Goal: Information Seeking & Learning: Learn about a topic

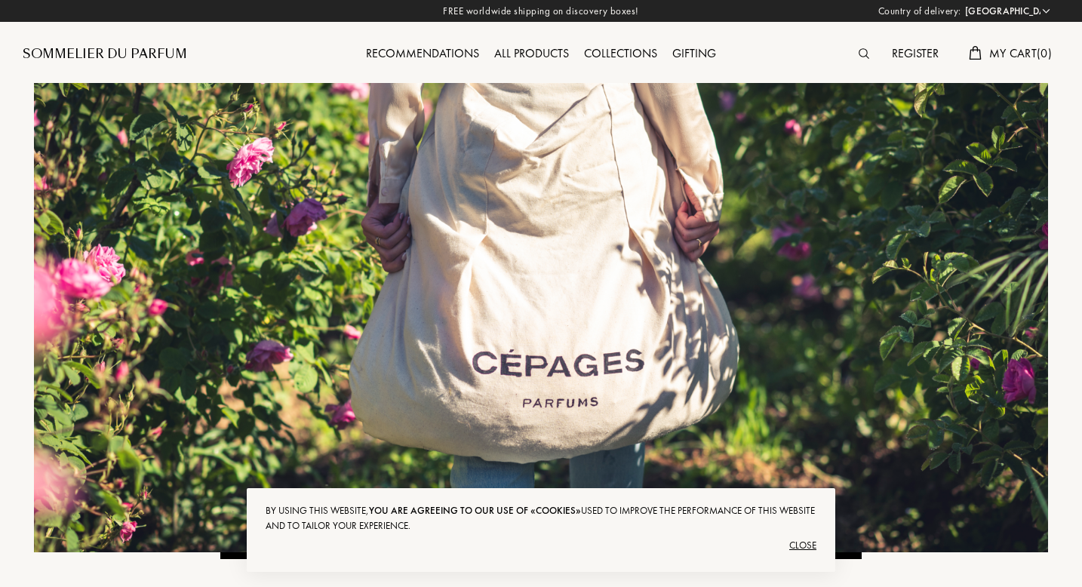
select select "ES"
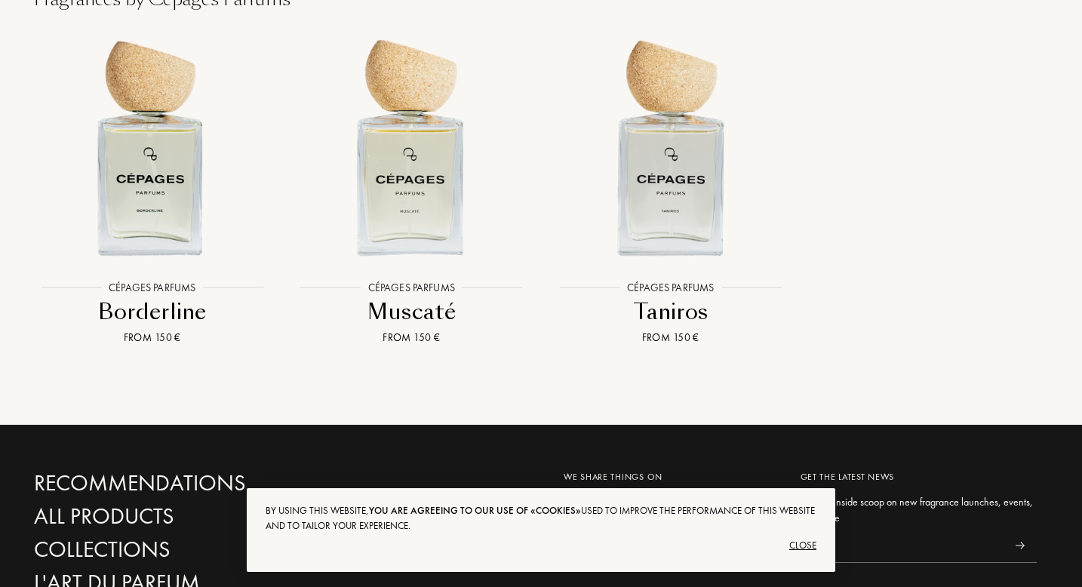
scroll to position [1669, 0]
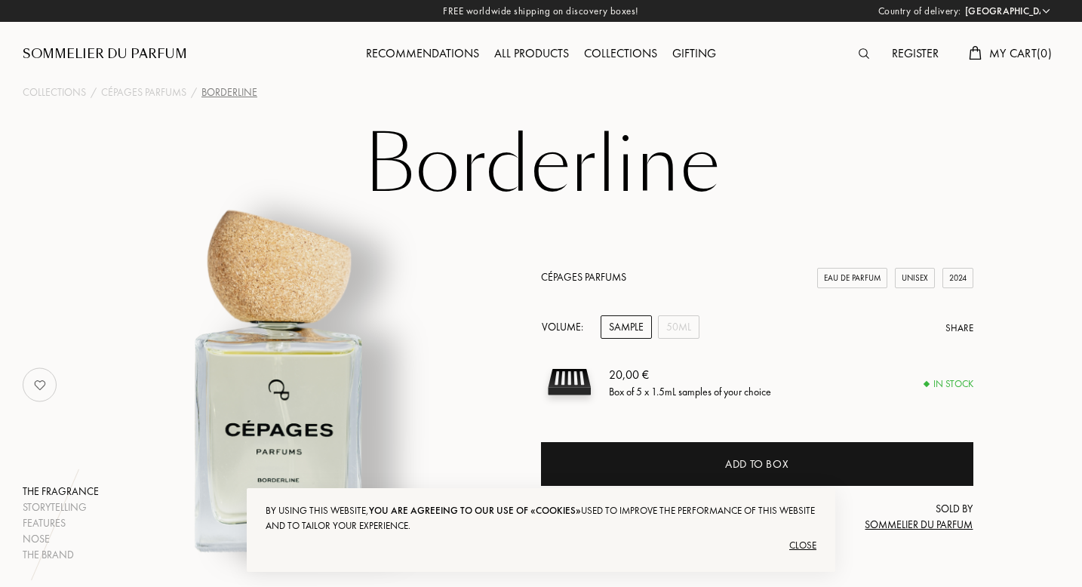
select select "ES"
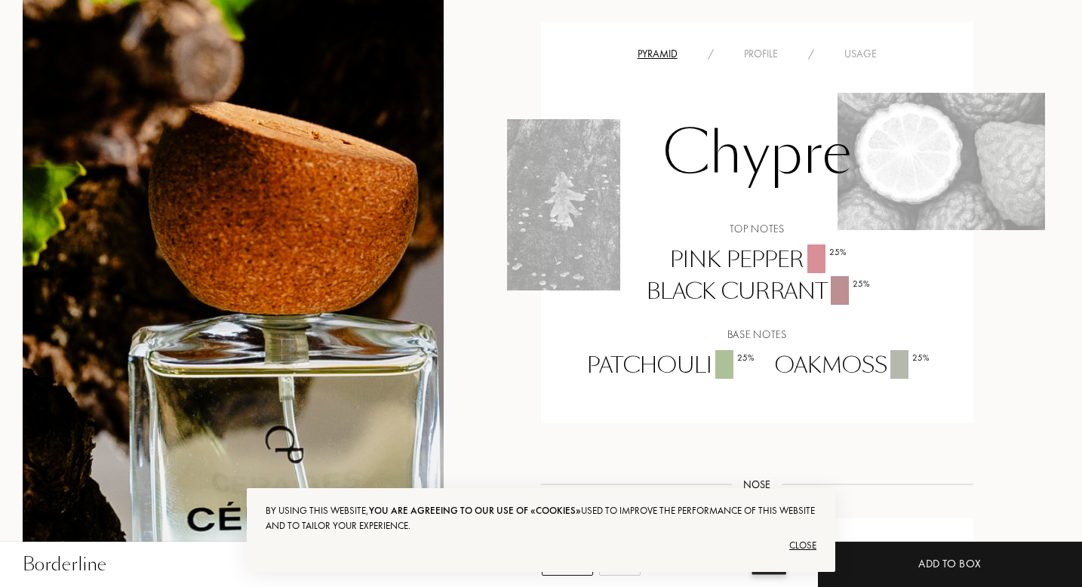
scroll to position [992, 0]
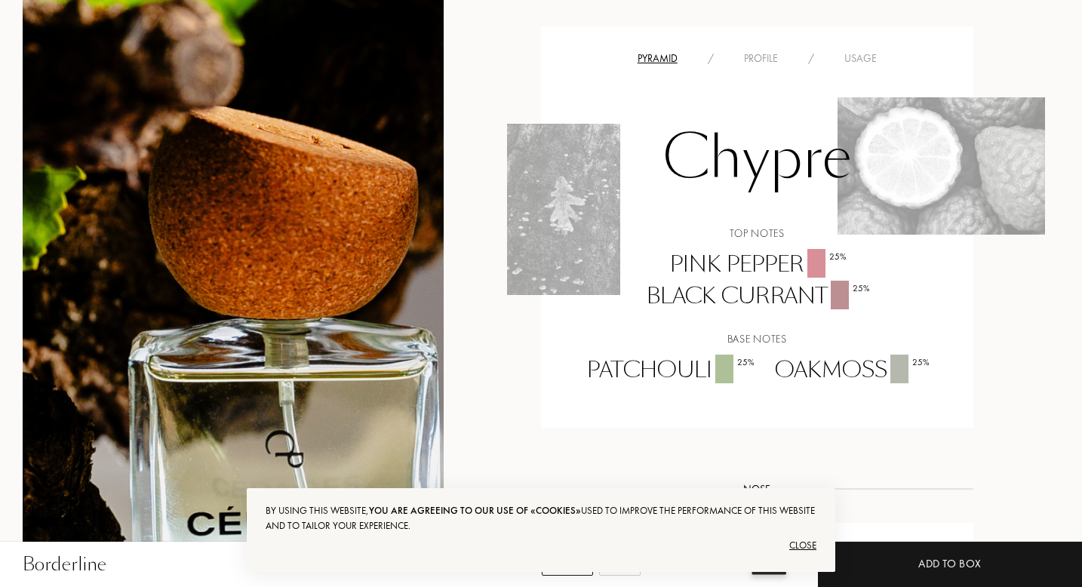
click at [808, 544] on div "Close" at bounding box center [541, 546] width 551 height 24
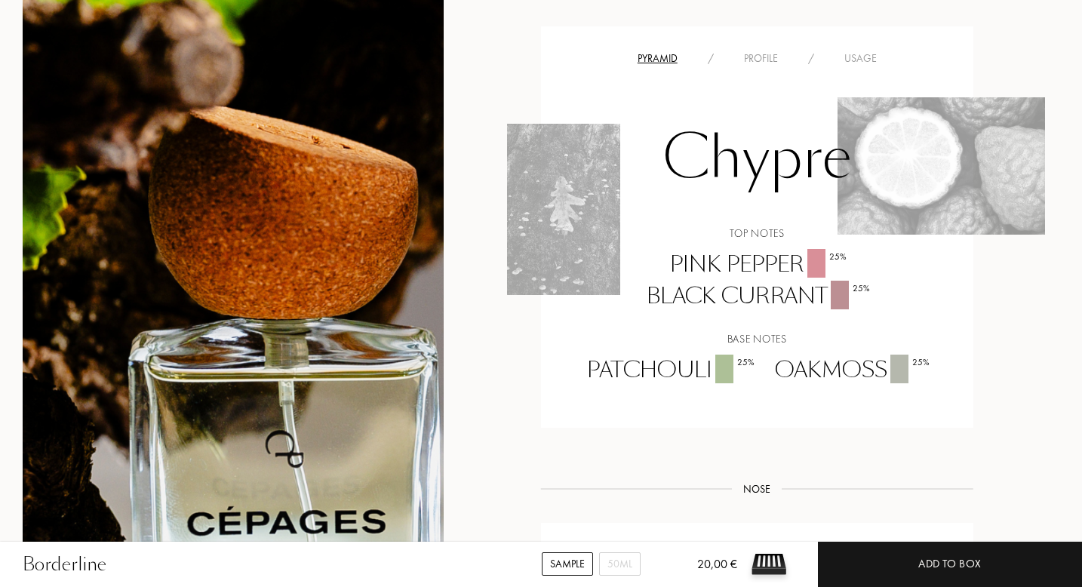
click at [762, 53] on div "Profile" at bounding box center [761, 59] width 64 height 16
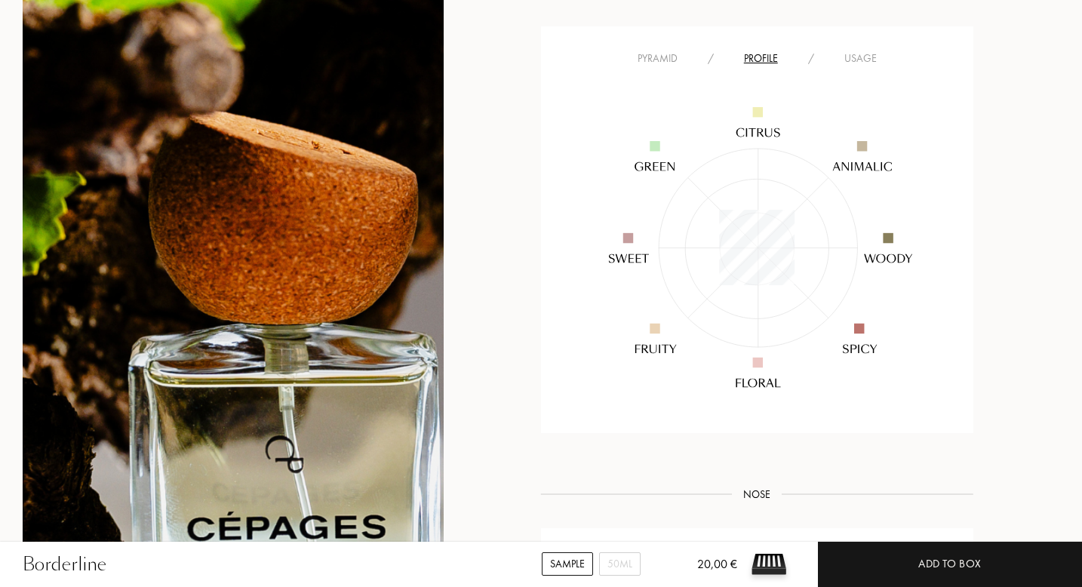
click at [861, 67] on img at bounding box center [757, 247] width 362 height 362
click at [861, 61] on div "Usage" at bounding box center [860, 59] width 63 height 16
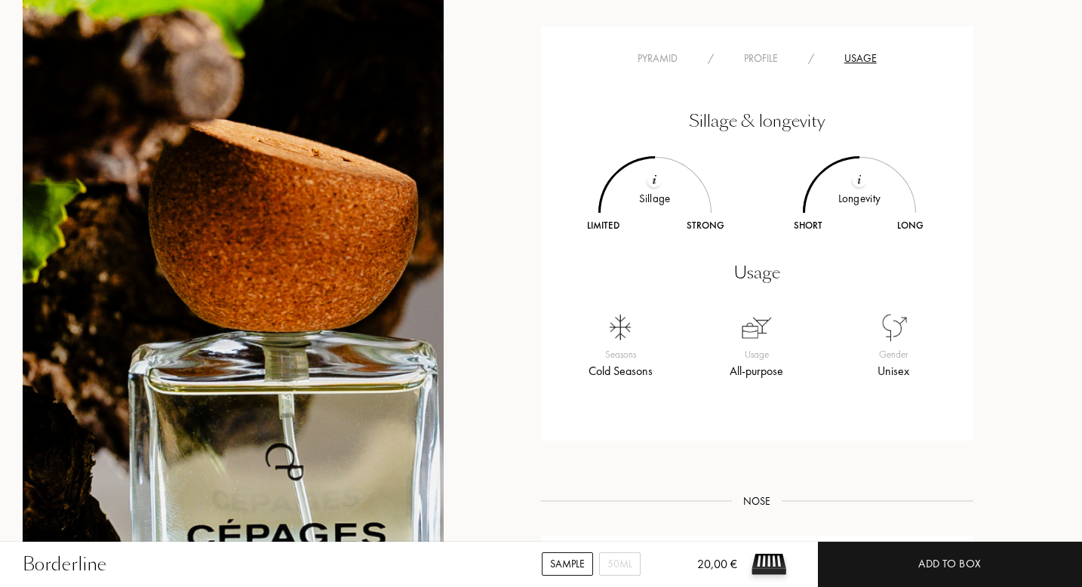
click at [755, 60] on div "Profile" at bounding box center [761, 59] width 64 height 16
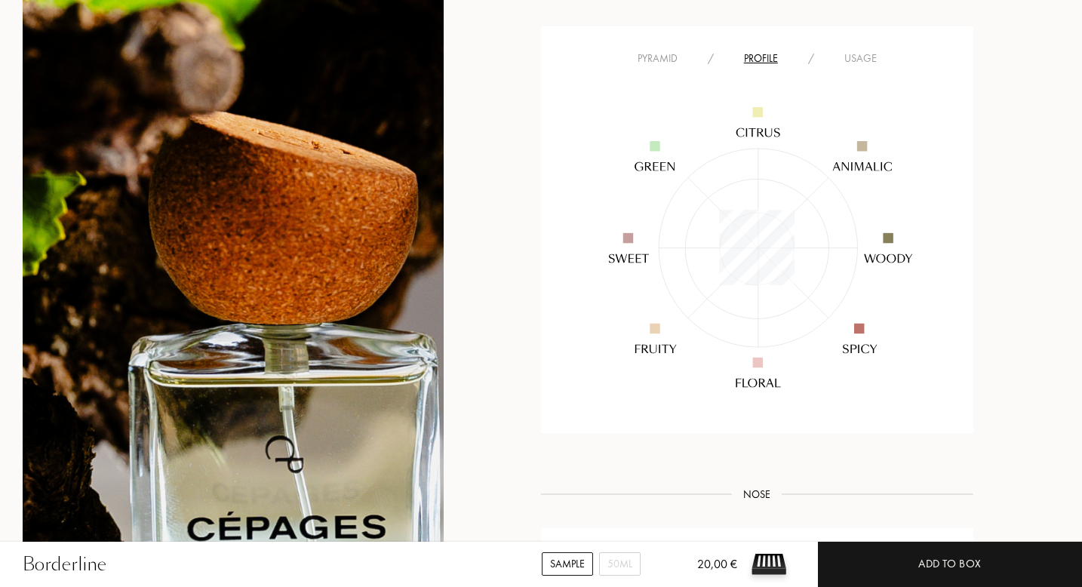
click at [673, 53] on div "Pyramid" at bounding box center [658, 59] width 70 height 16
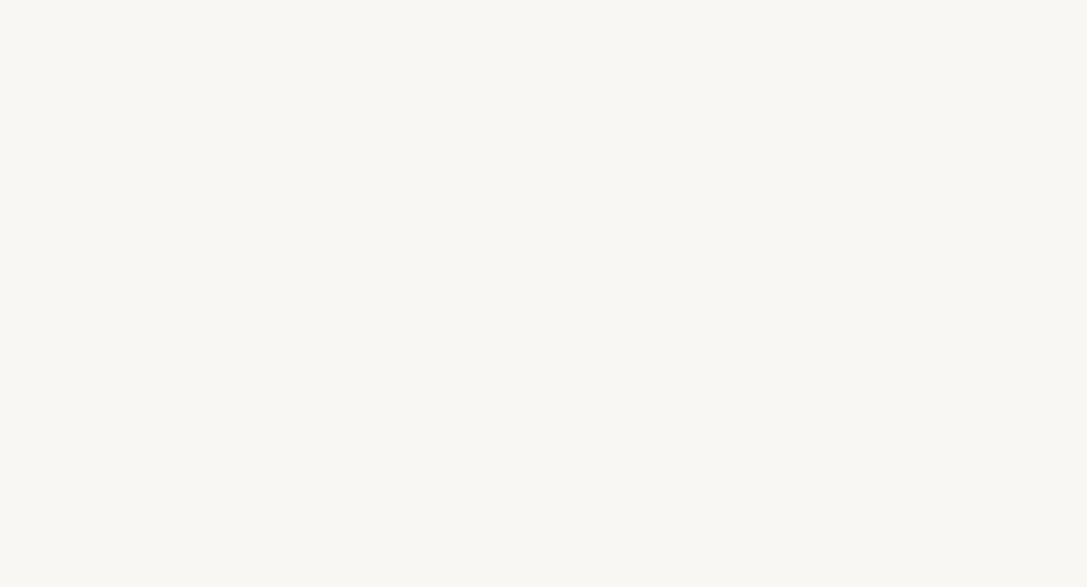
select select "ES"
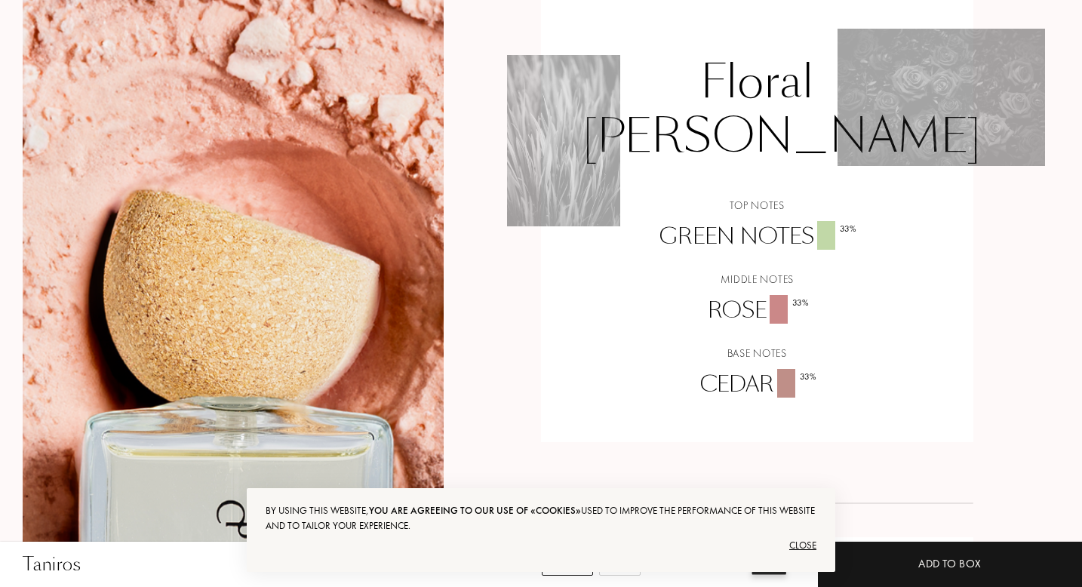
scroll to position [881, 0]
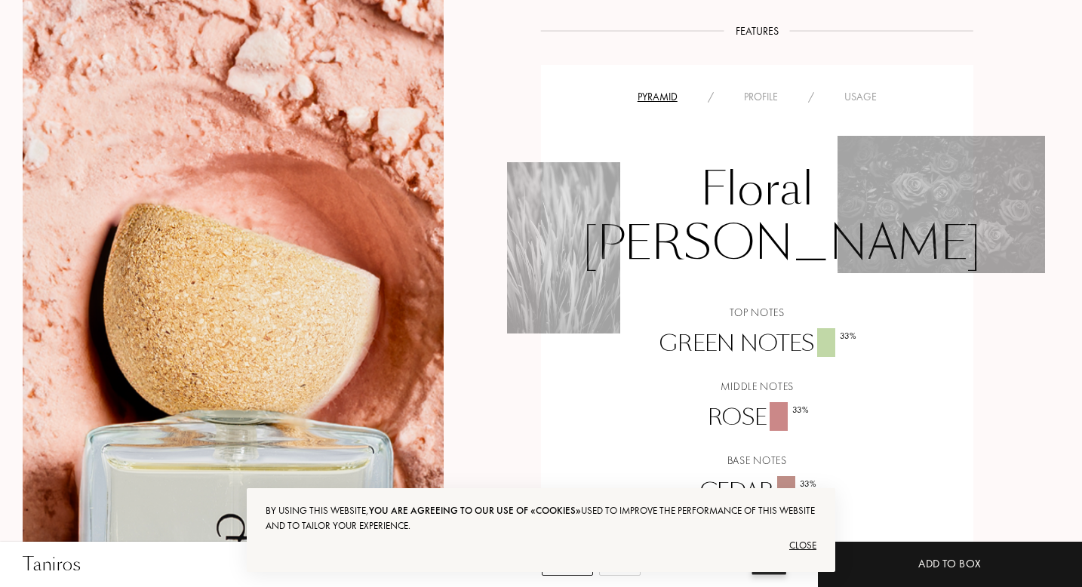
click at [765, 94] on div "Profile" at bounding box center [761, 97] width 64 height 16
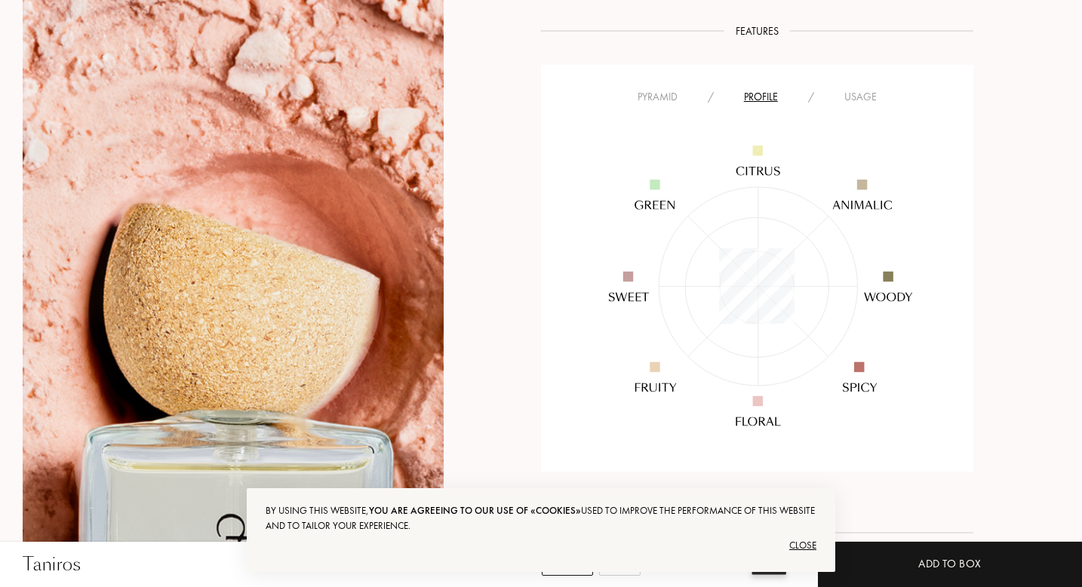
click at [854, 99] on div "Usage" at bounding box center [860, 97] width 63 height 16
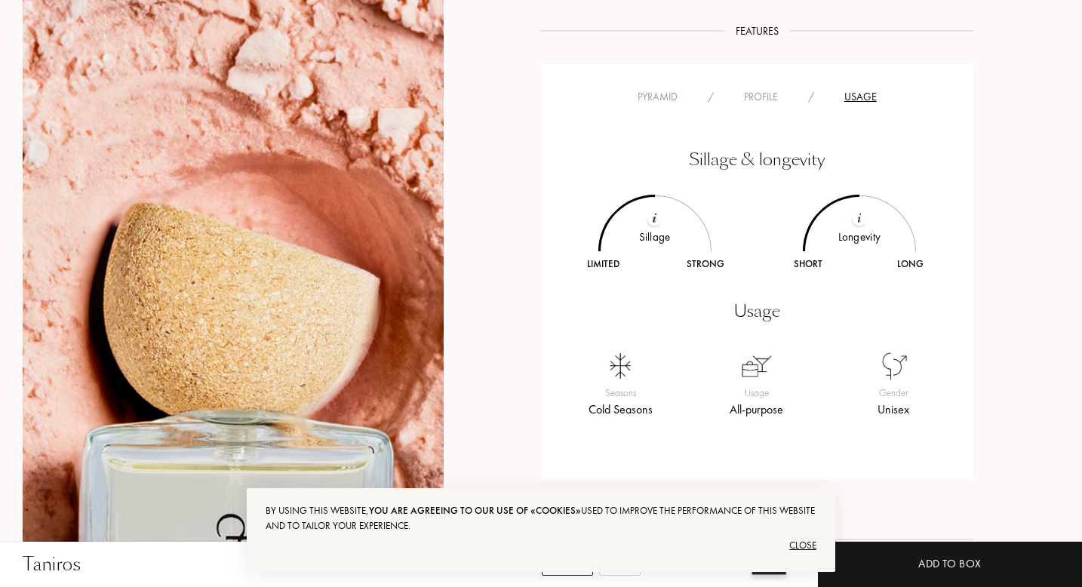
click at [863, 97] on div "Usage" at bounding box center [860, 97] width 63 height 16
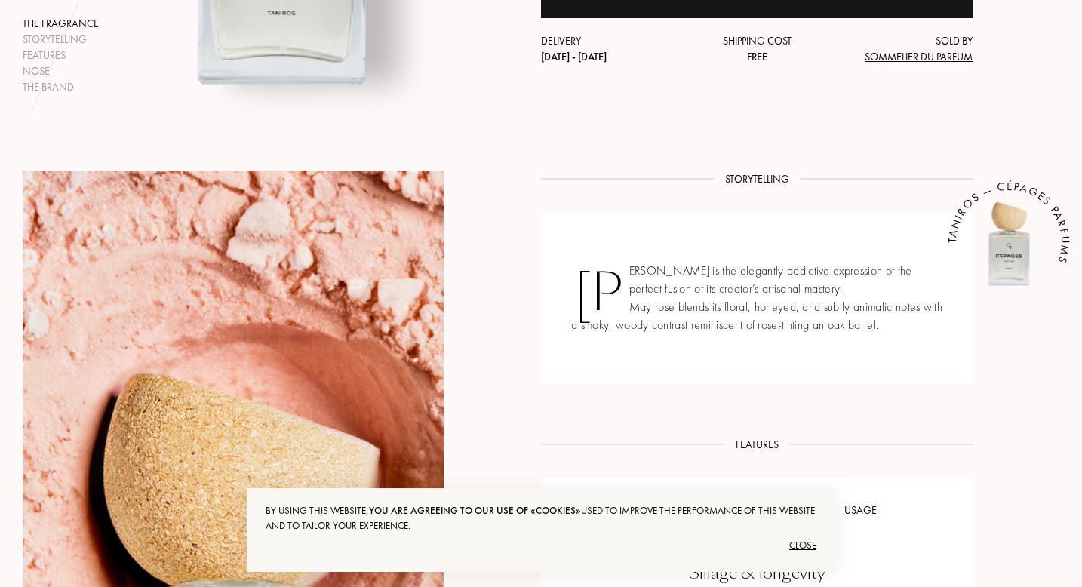
scroll to position [0, 0]
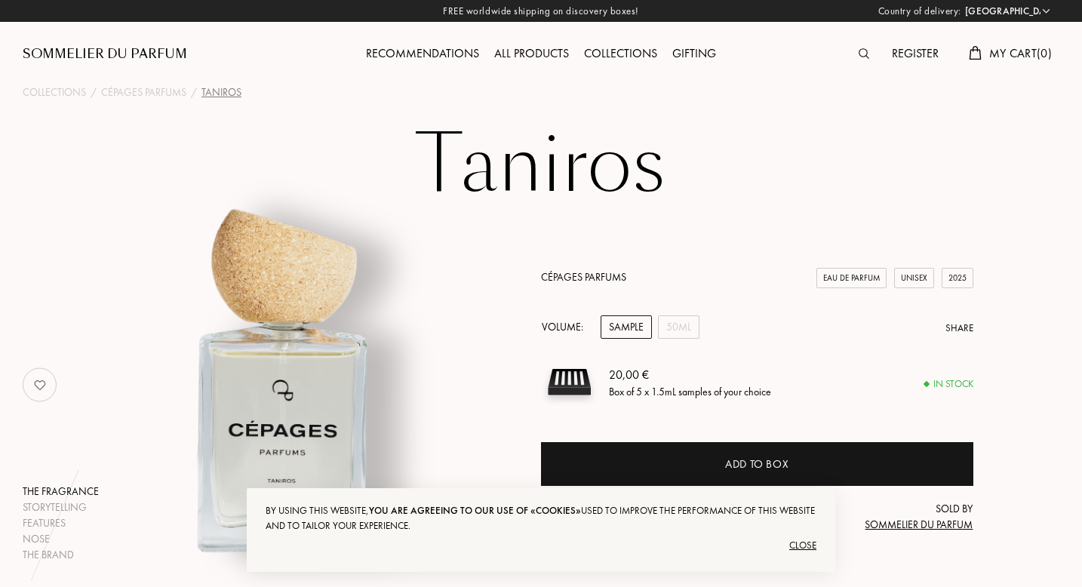
click at [529, 54] on div "All products" at bounding box center [532, 55] width 90 height 20
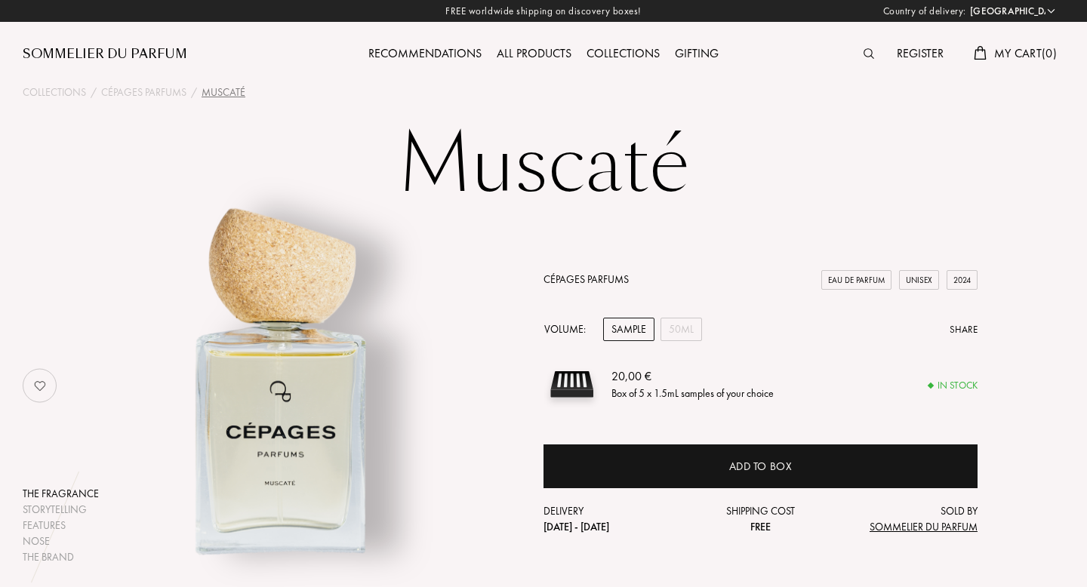
select select "ES"
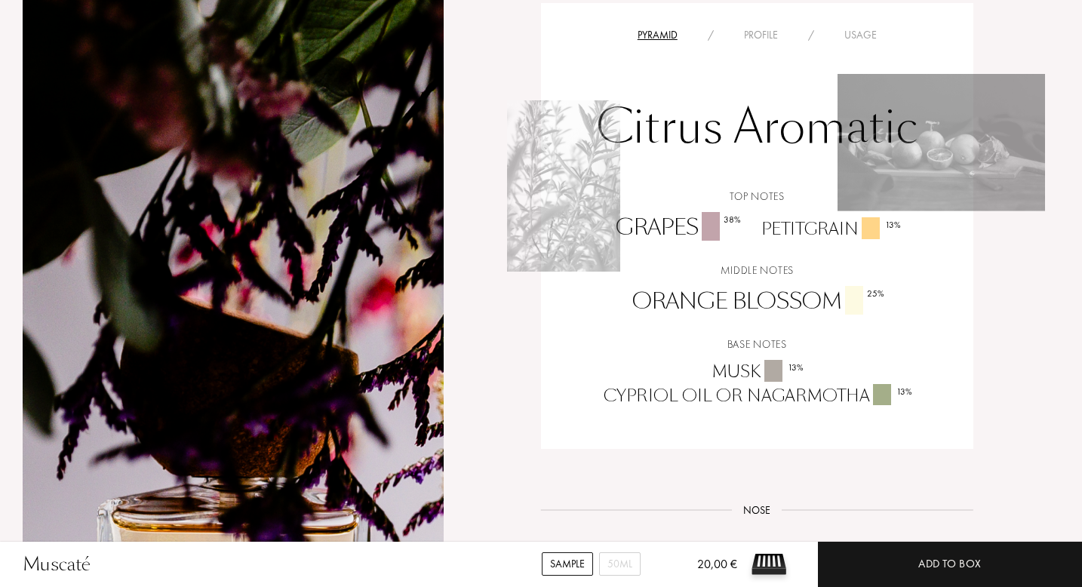
scroll to position [989, 0]
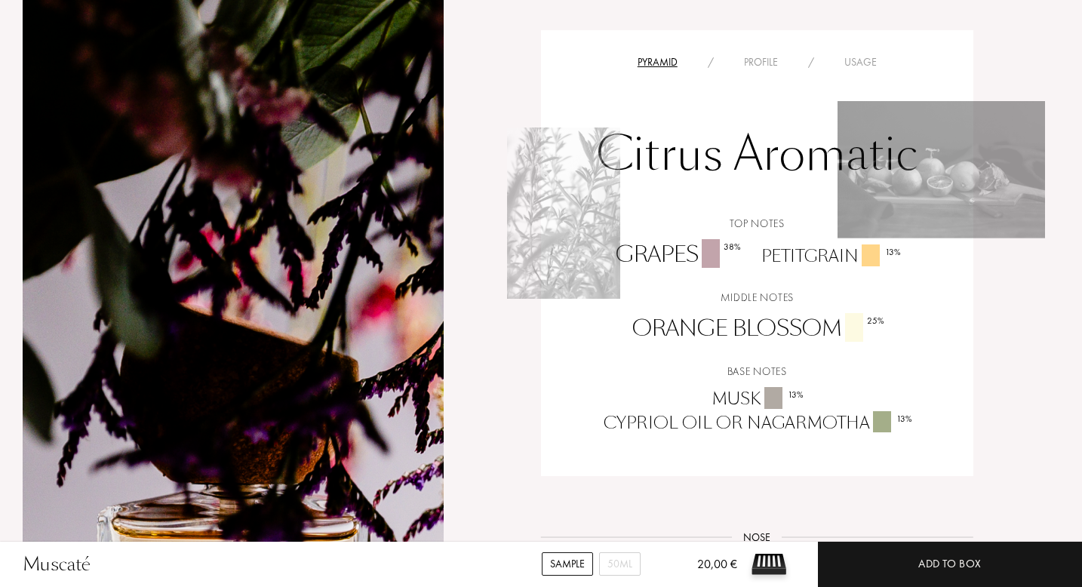
click at [774, 58] on div "Profile" at bounding box center [761, 62] width 64 height 16
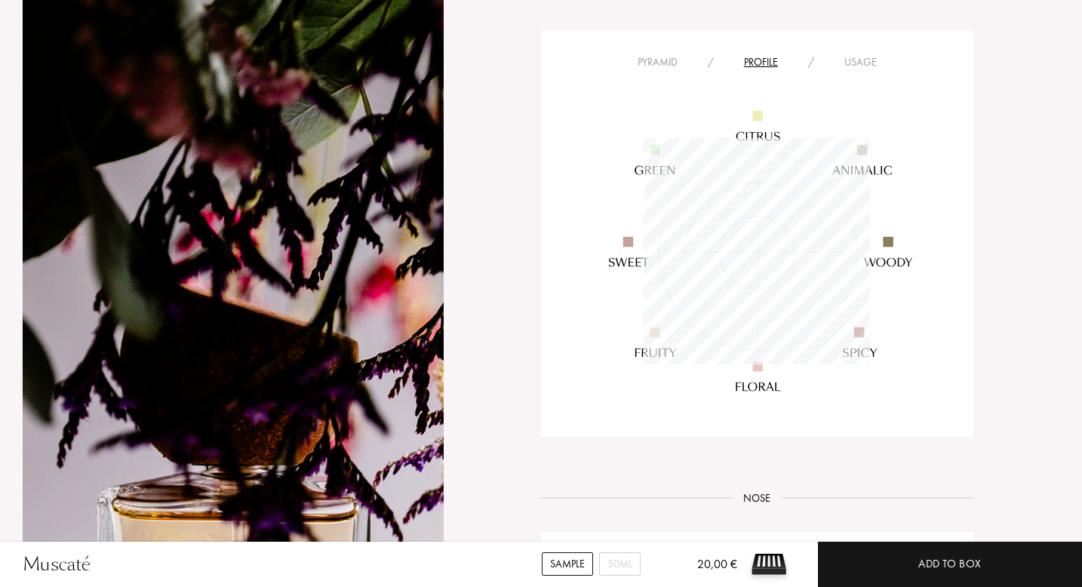
scroll to position [226, 226]
click at [866, 60] on div "Usage" at bounding box center [860, 62] width 63 height 16
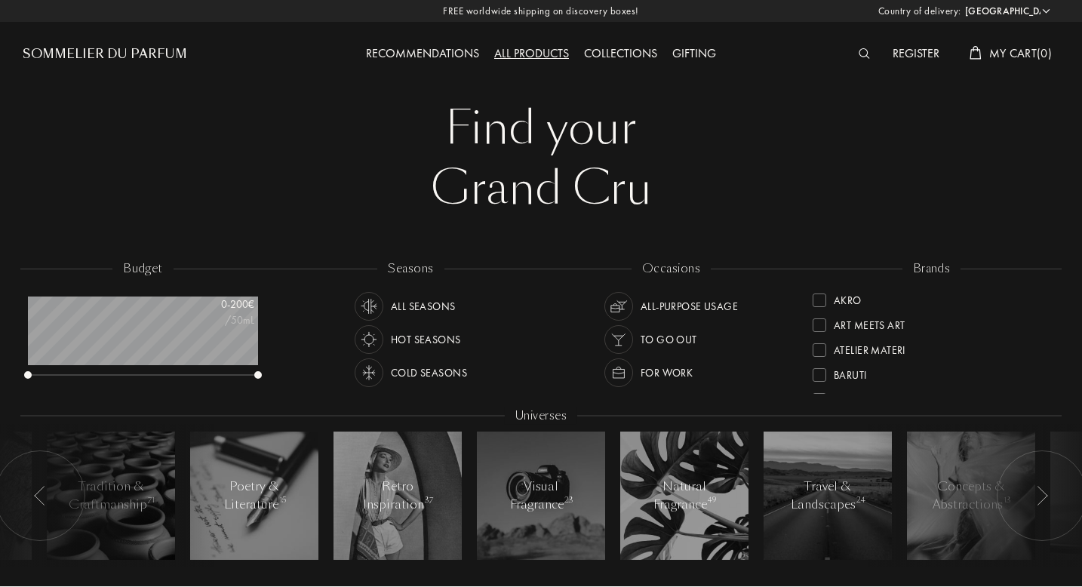
select select "ES"
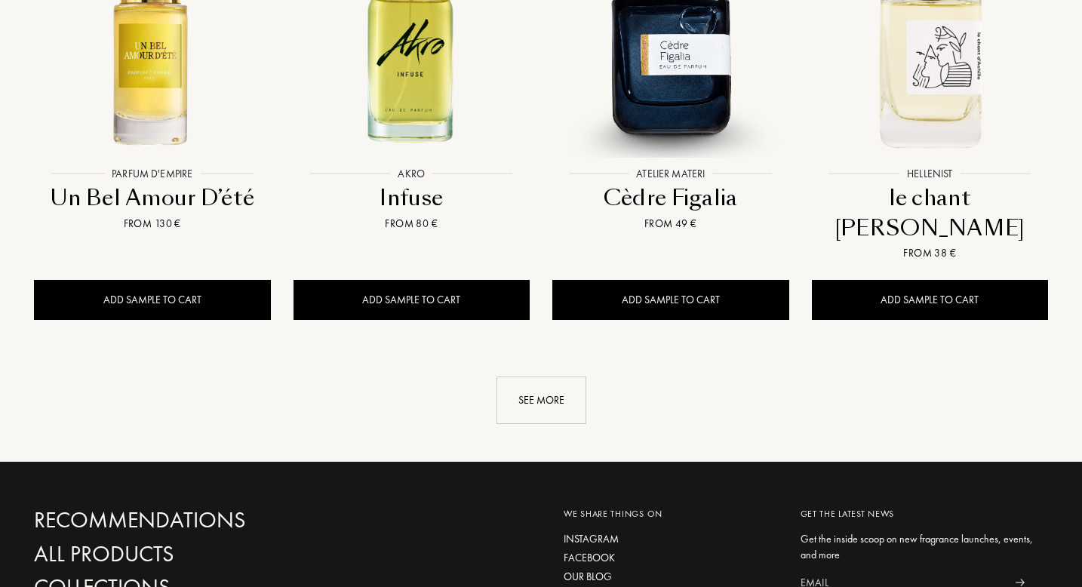
scroll to position [1650, 0]
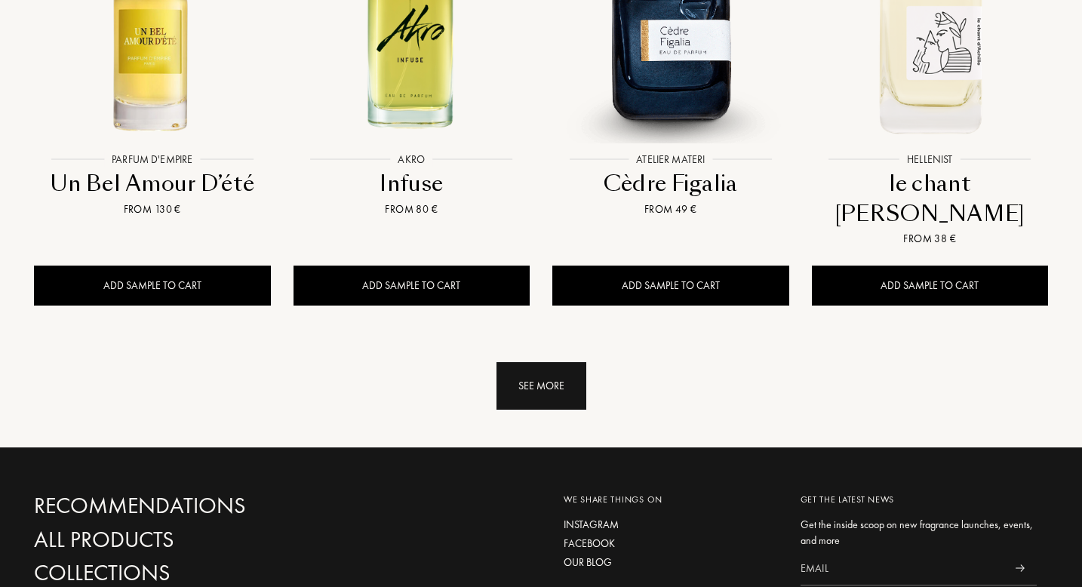
click at [537, 362] on div "See more" at bounding box center [542, 386] width 90 height 48
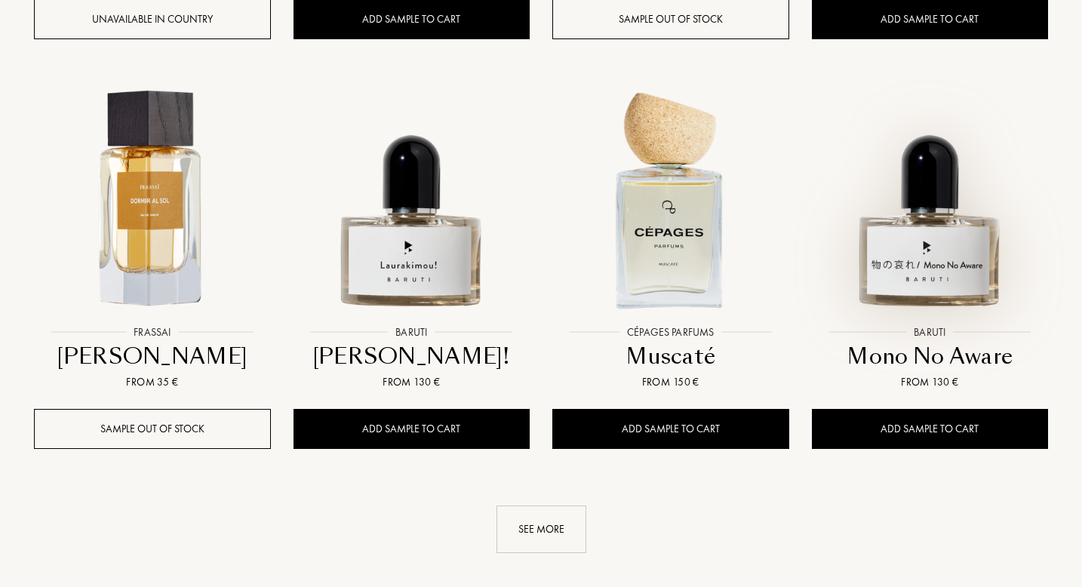
scroll to position [2767, 0]
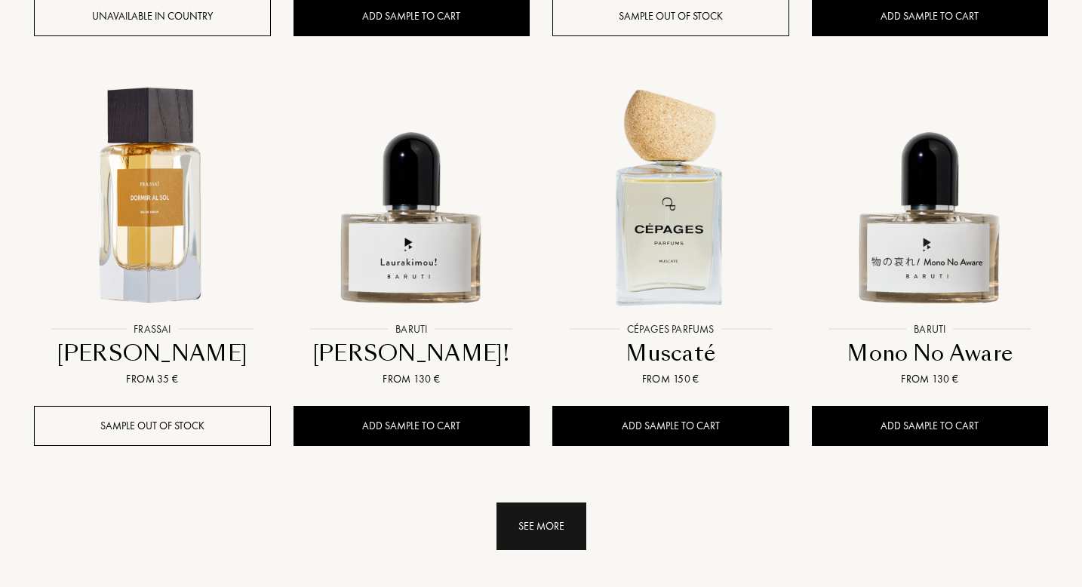
click at [559, 503] on div "See more" at bounding box center [542, 527] width 90 height 48
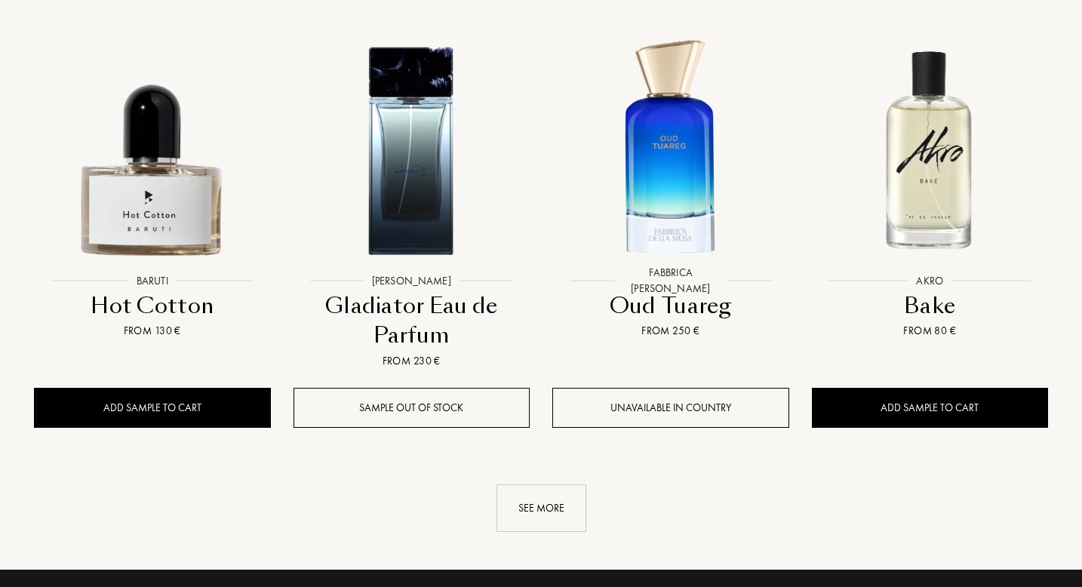
scroll to position [4459, 0]
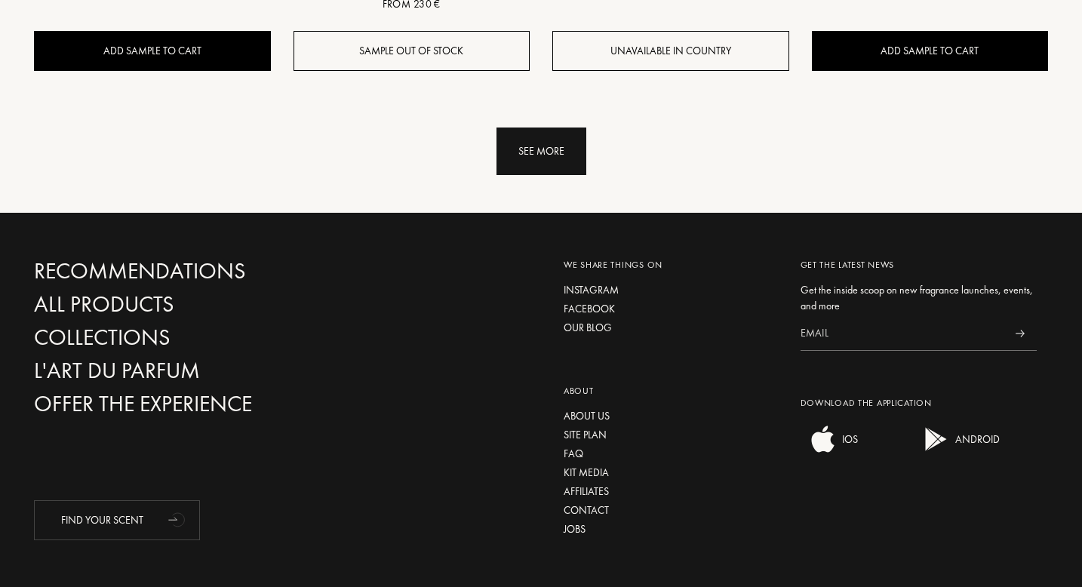
click at [564, 128] on div "See more" at bounding box center [542, 152] width 90 height 48
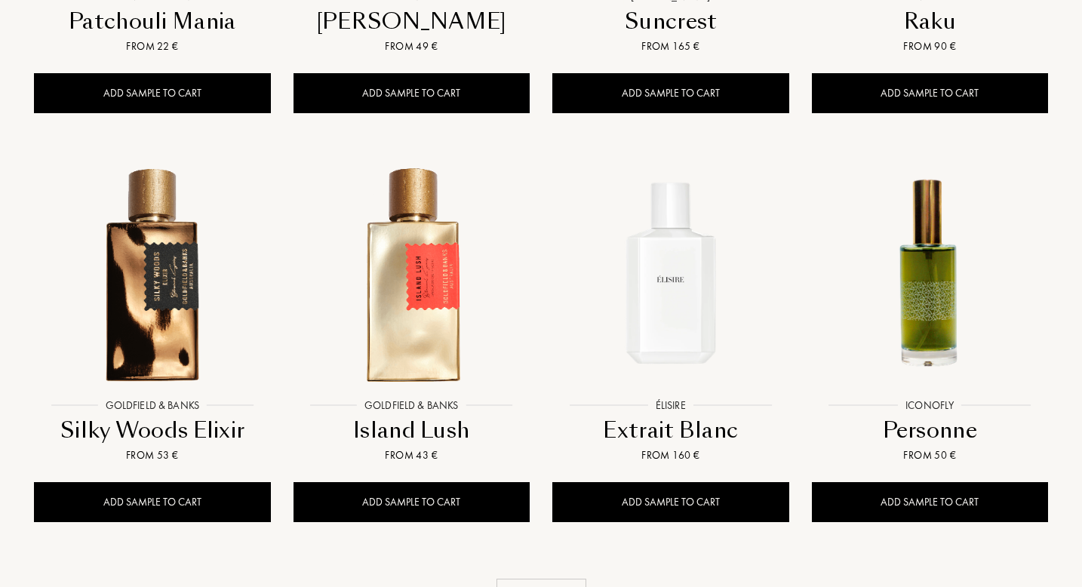
scroll to position [5236, 0]
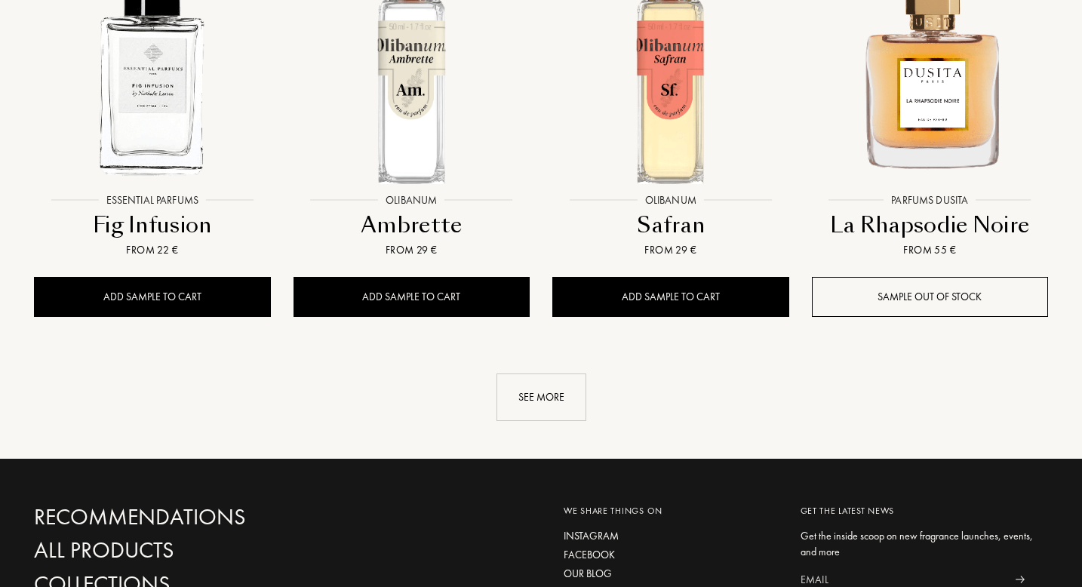
scroll to position [6761, 0]
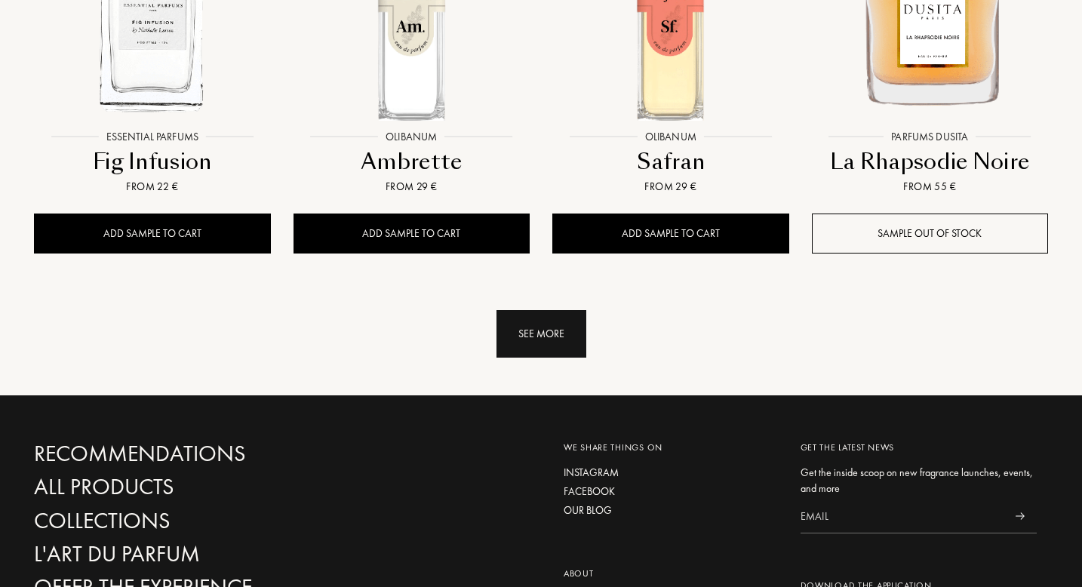
click at [552, 310] on div "See more" at bounding box center [542, 334] width 90 height 48
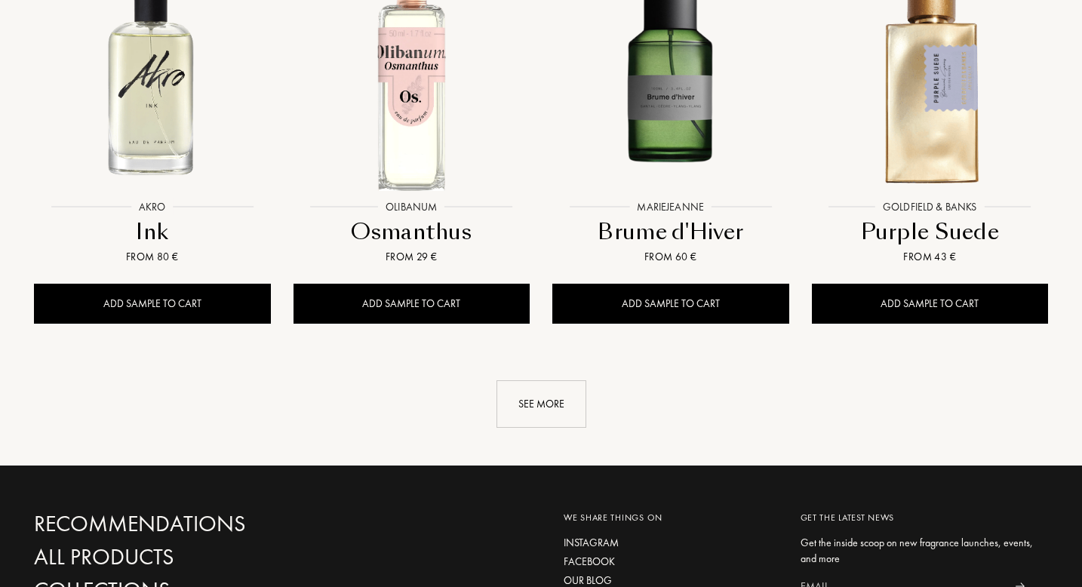
scroll to position [8057, 0]
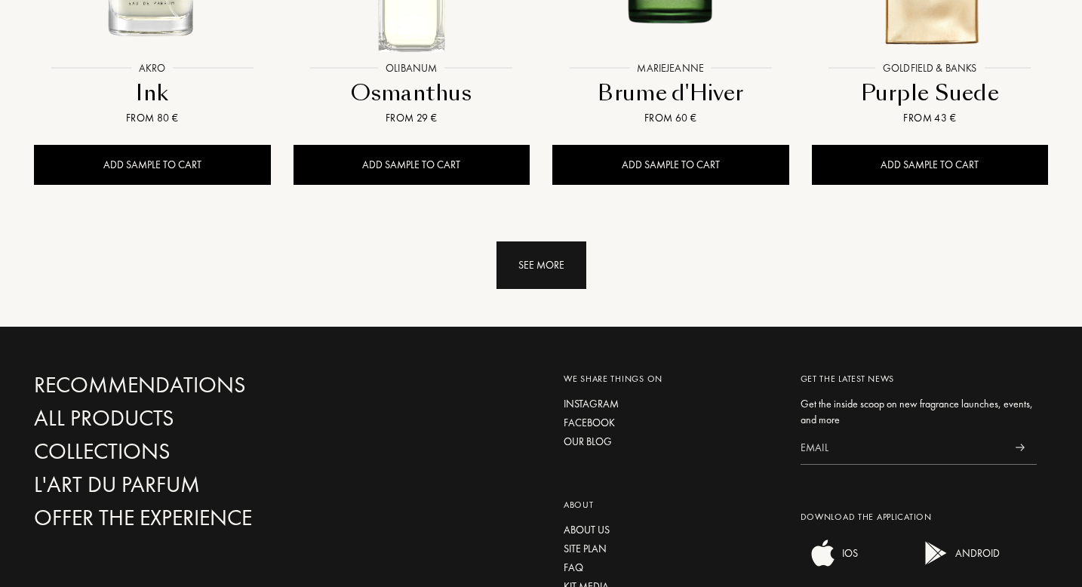
click at [542, 241] on div "See more" at bounding box center [542, 265] width 90 height 48
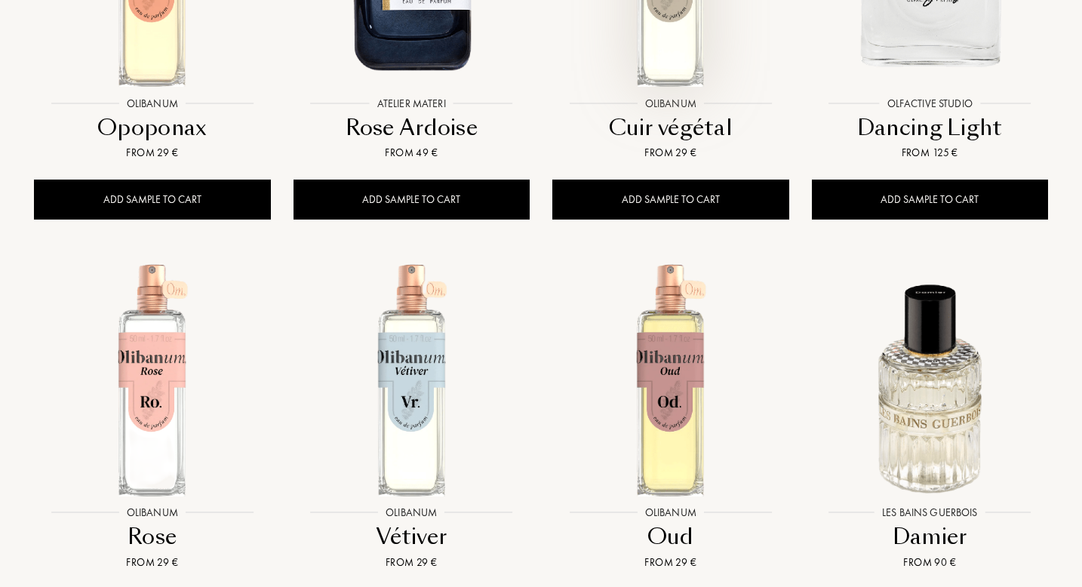
scroll to position [8938, 0]
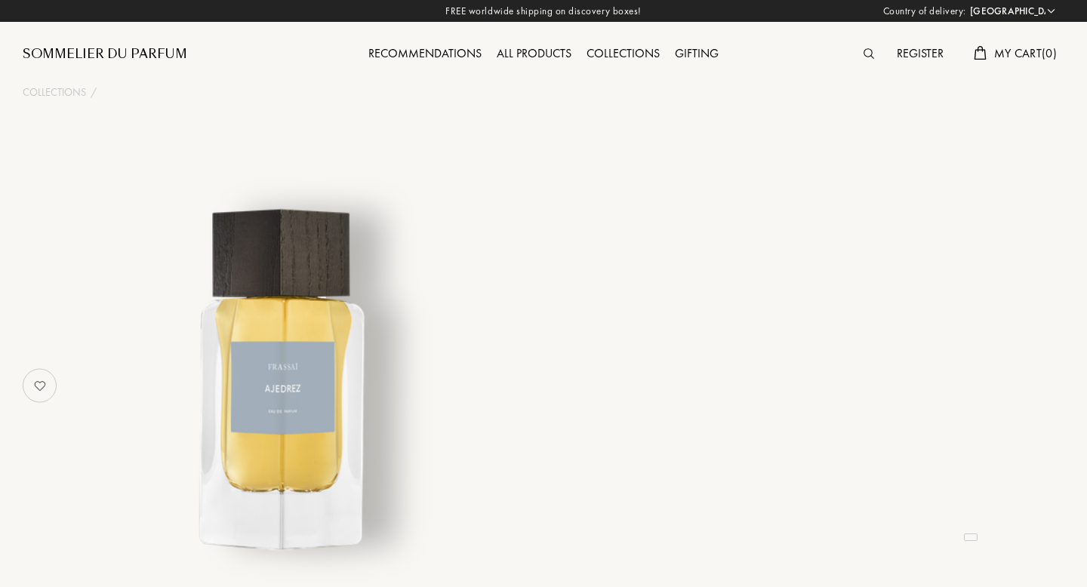
select select "ES"
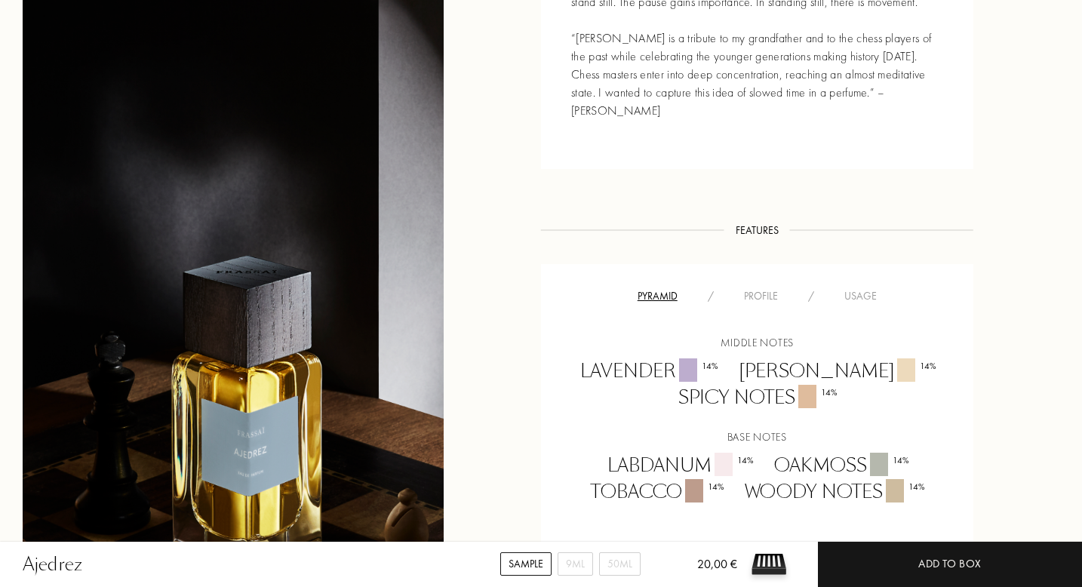
scroll to position [866, 0]
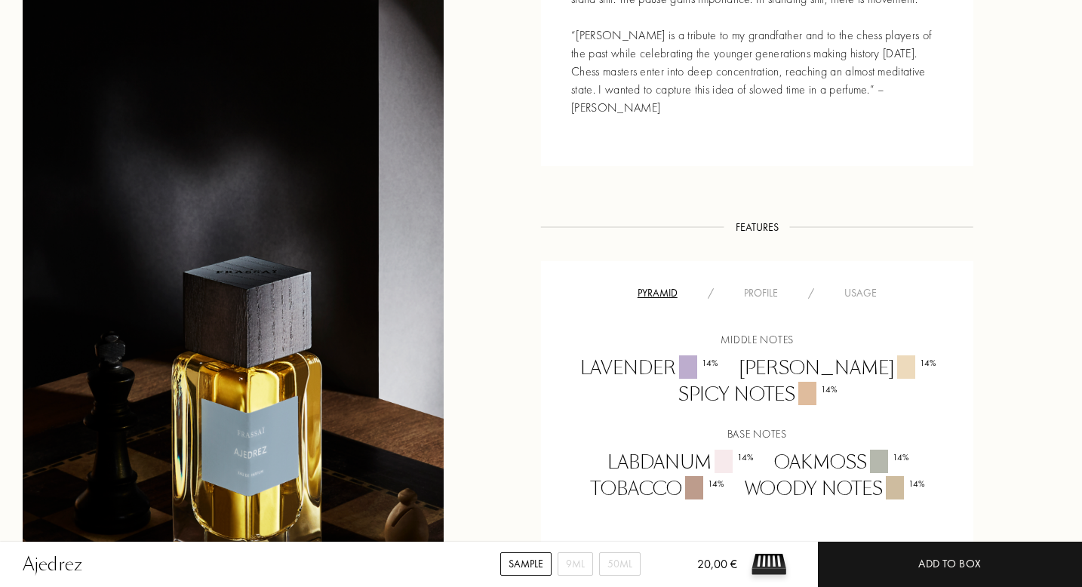
click at [760, 261] on div "Pyramid / Profile / Usage Middle notes Lavender 14 % Orris Root 14 % Spicy Note…" at bounding box center [757, 402] width 432 height 282
click at [767, 285] on div "Profile" at bounding box center [761, 293] width 64 height 16
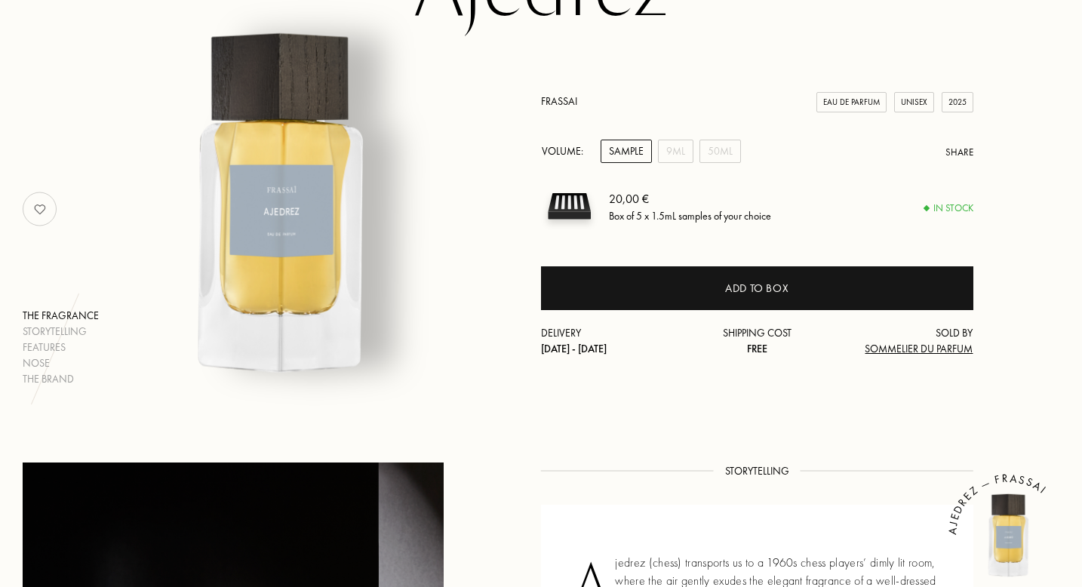
scroll to position [0, 0]
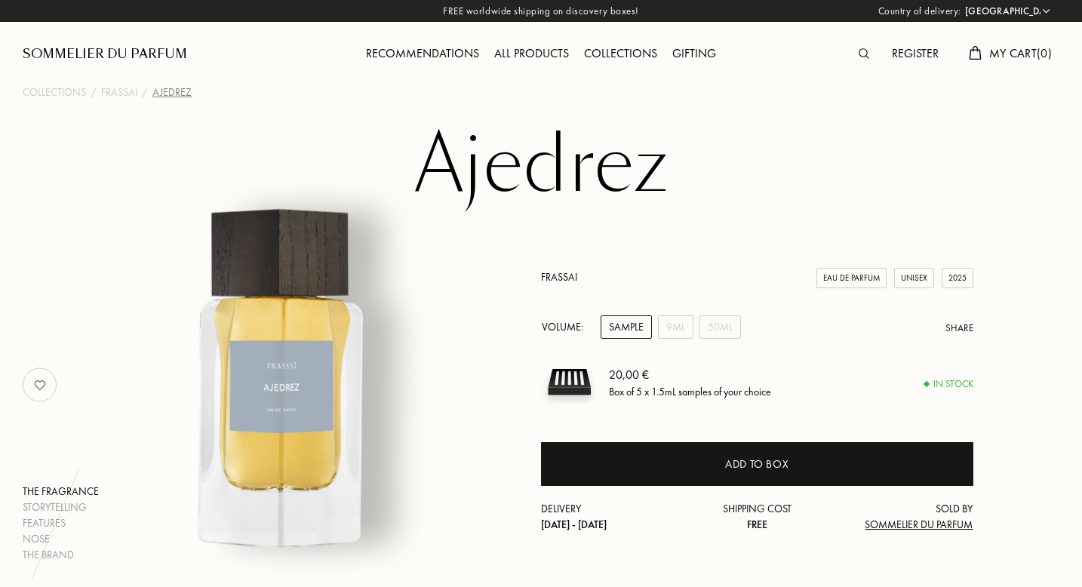
click at [562, 280] on link "Frassai" at bounding box center [559, 277] width 36 height 14
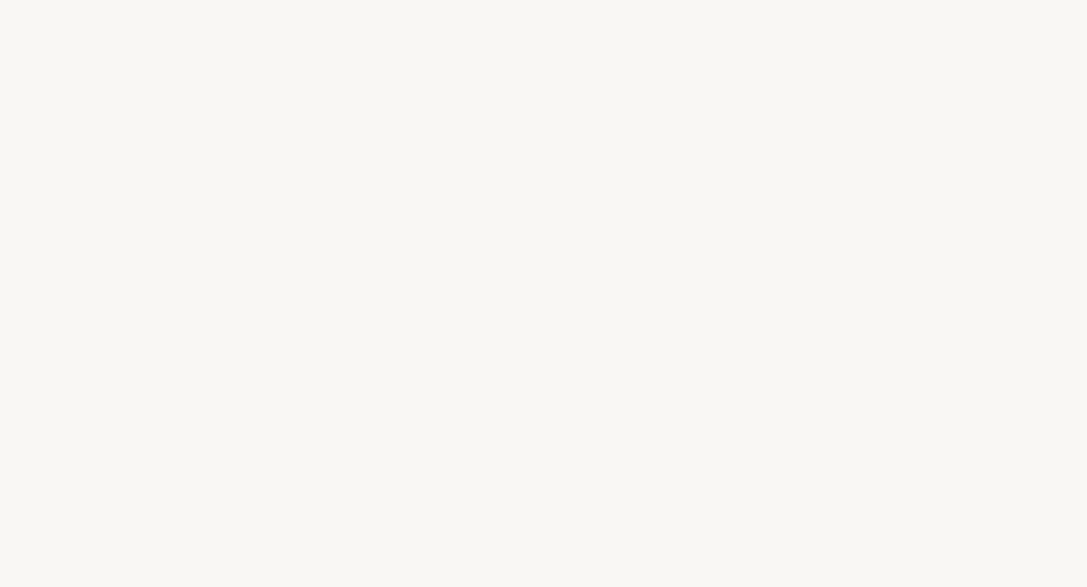
select select "ES"
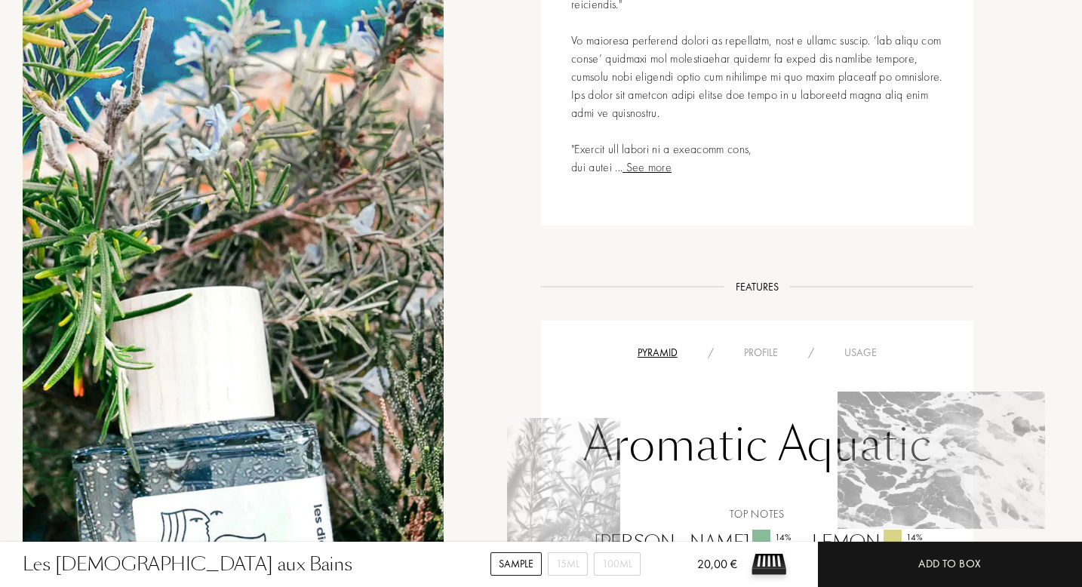
scroll to position [1230, 0]
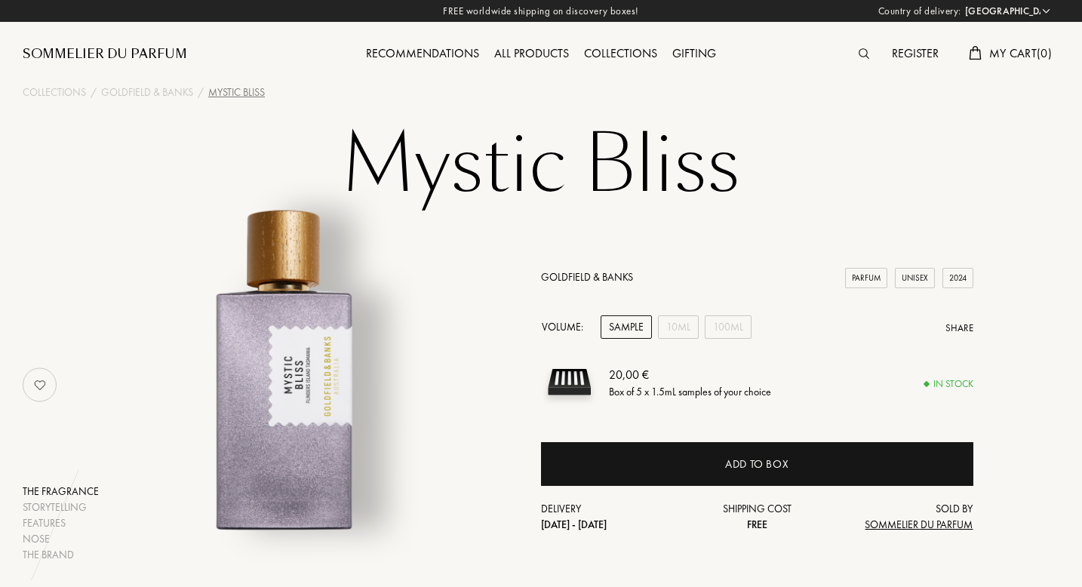
select select "ES"
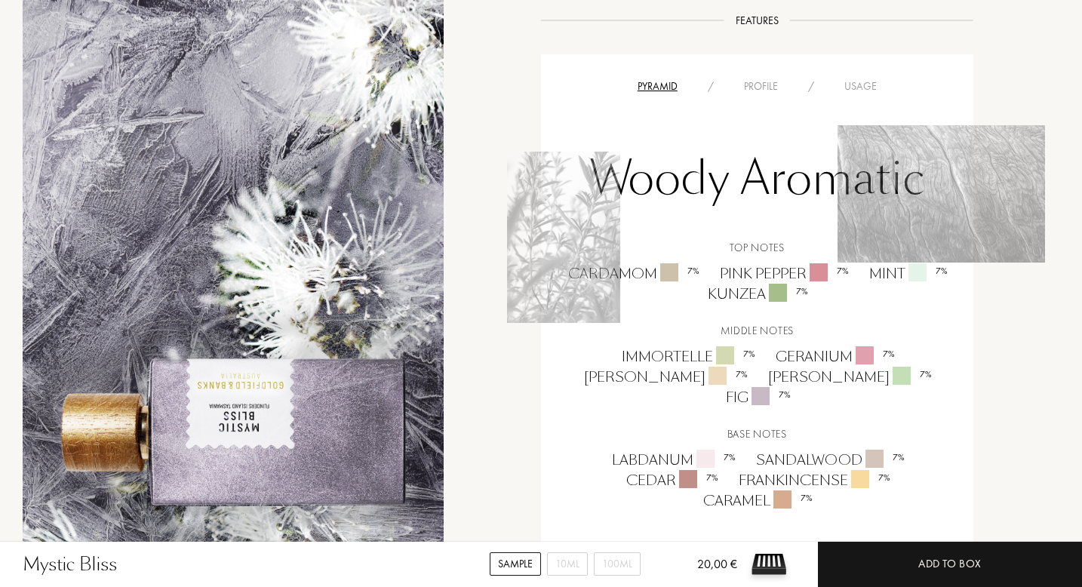
scroll to position [943, 0]
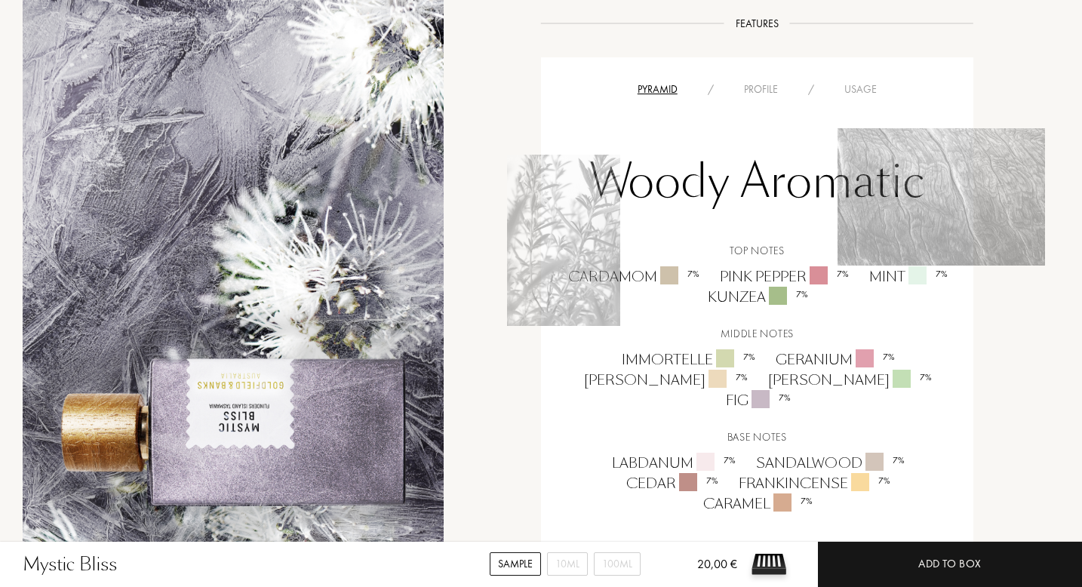
click at [767, 82] on div "Profile" at bounding box center [761, 90] width 64 height 16
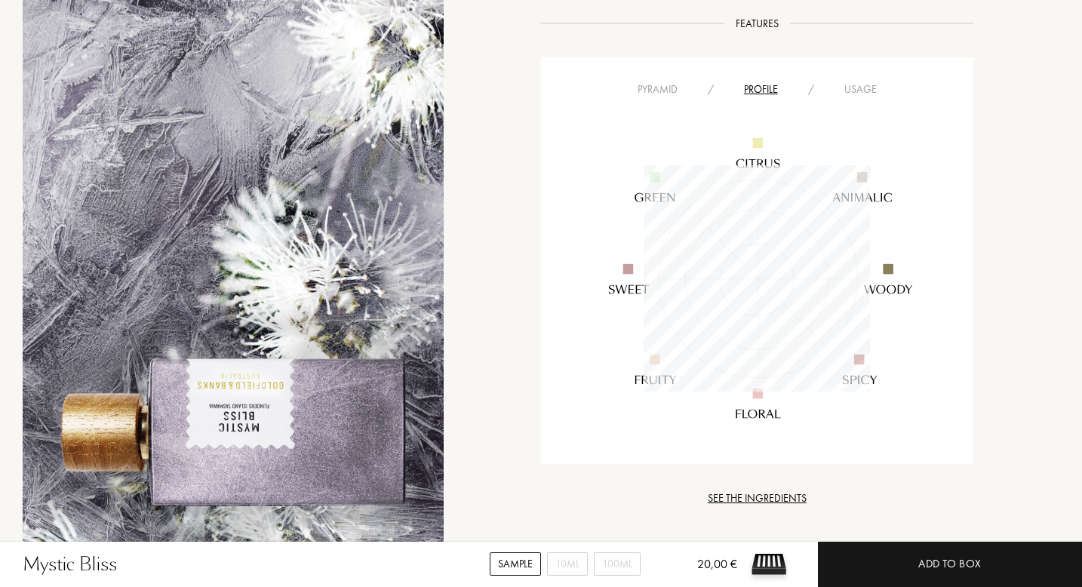
scroll to position [226, 226]
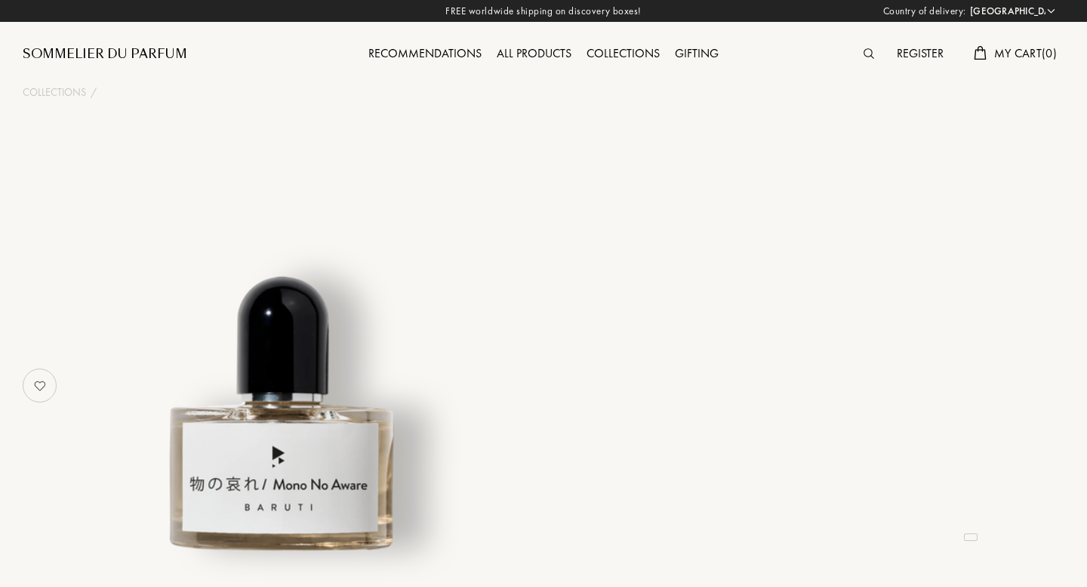
select select "ES"
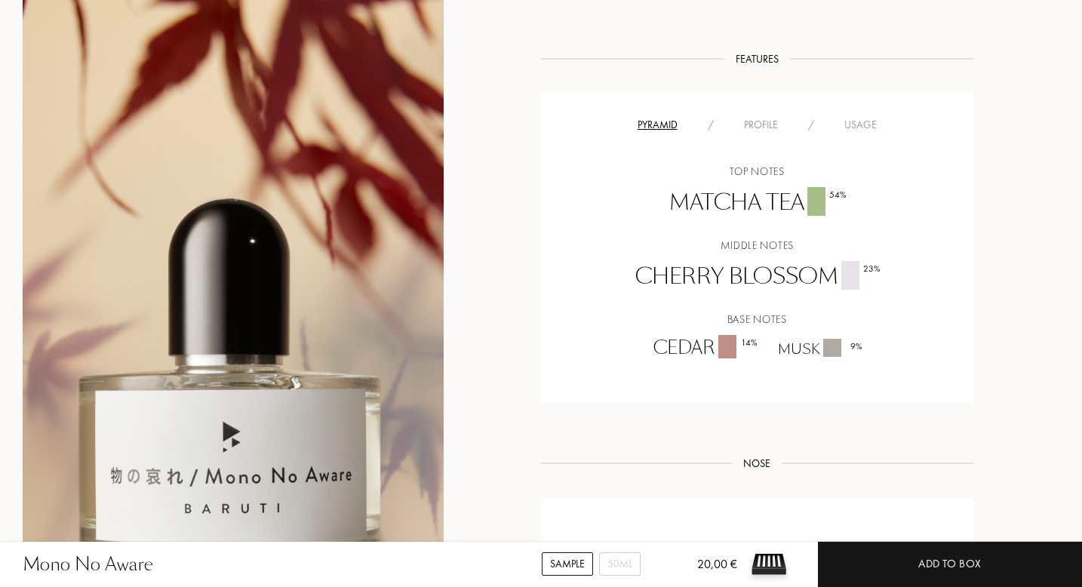
scroll to position [1085, 0]
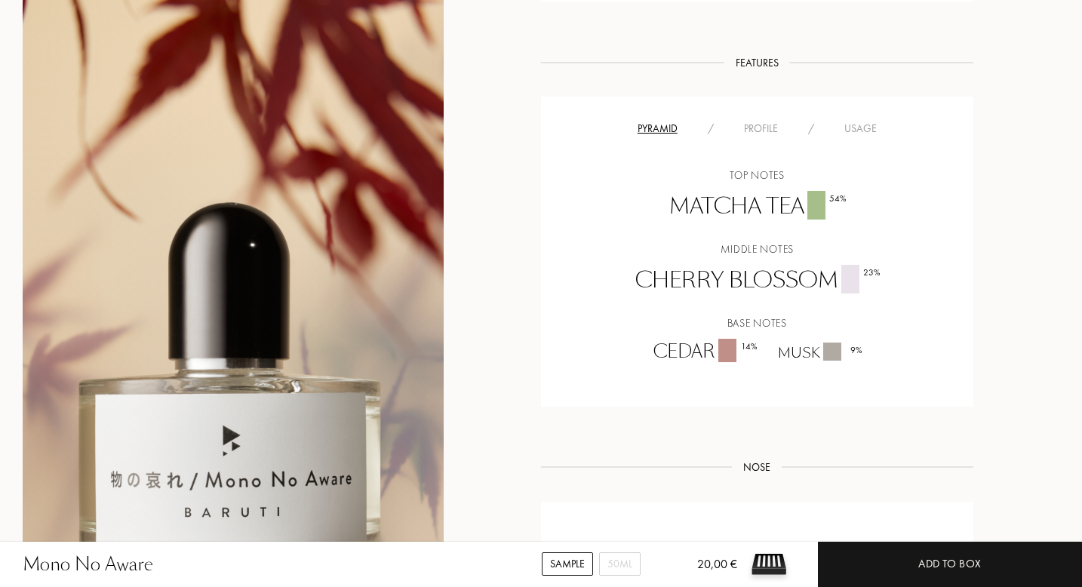
click at [764, 128] on div "Profile" at bounding box center [761, 129] width 64 height 16
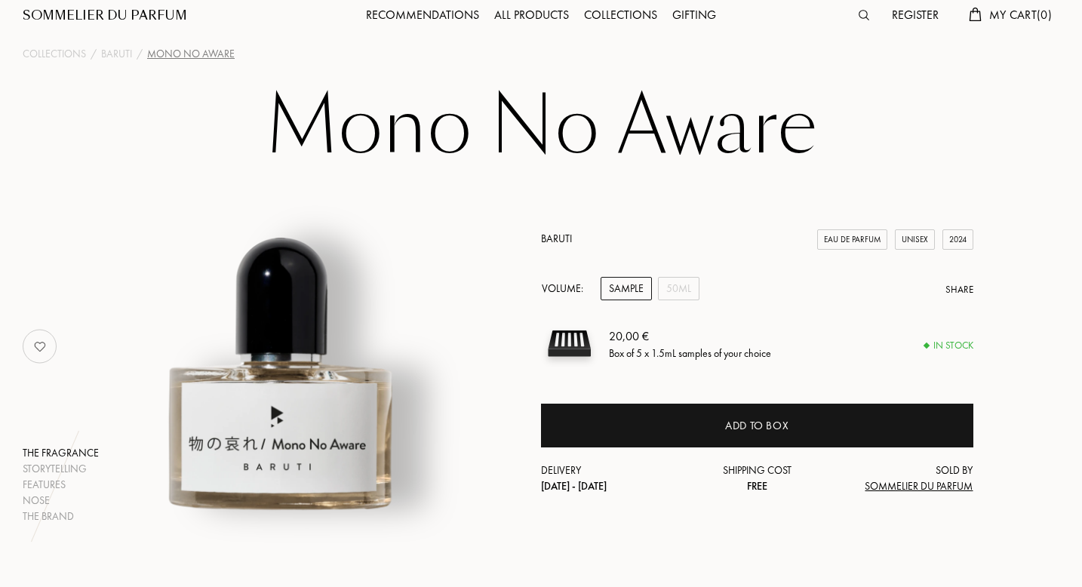
scroll to position [17, 0]
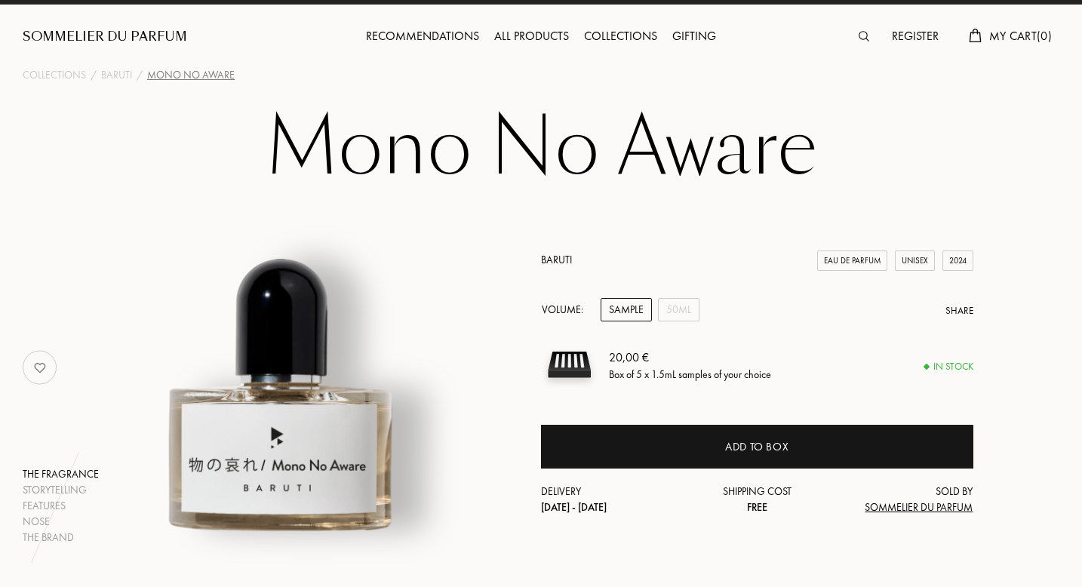
click at [558, 257] on link "Baruti" at bounding box center [556, 260] width 31 height 14
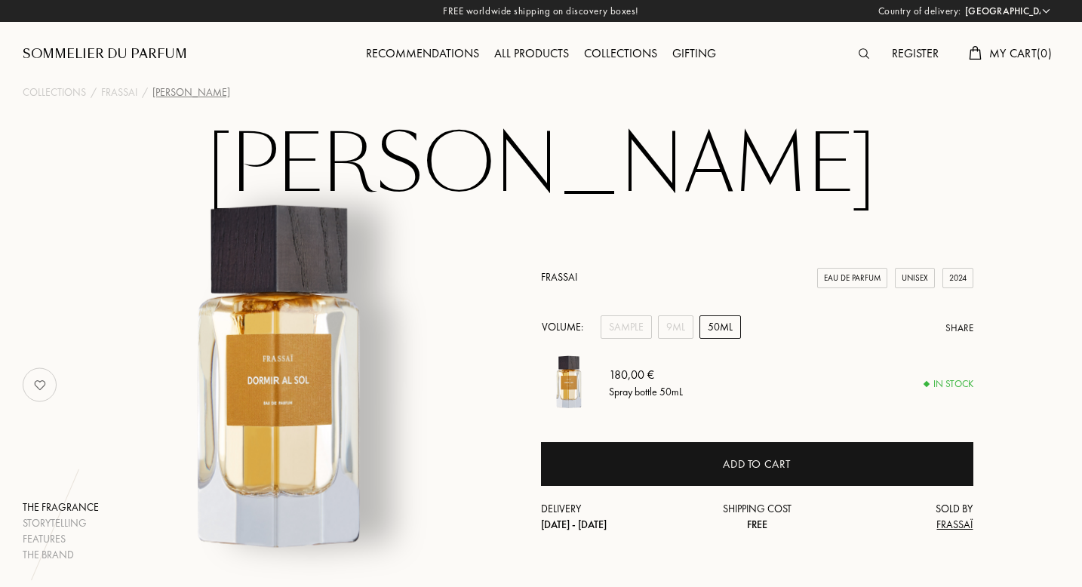
select select "ES"
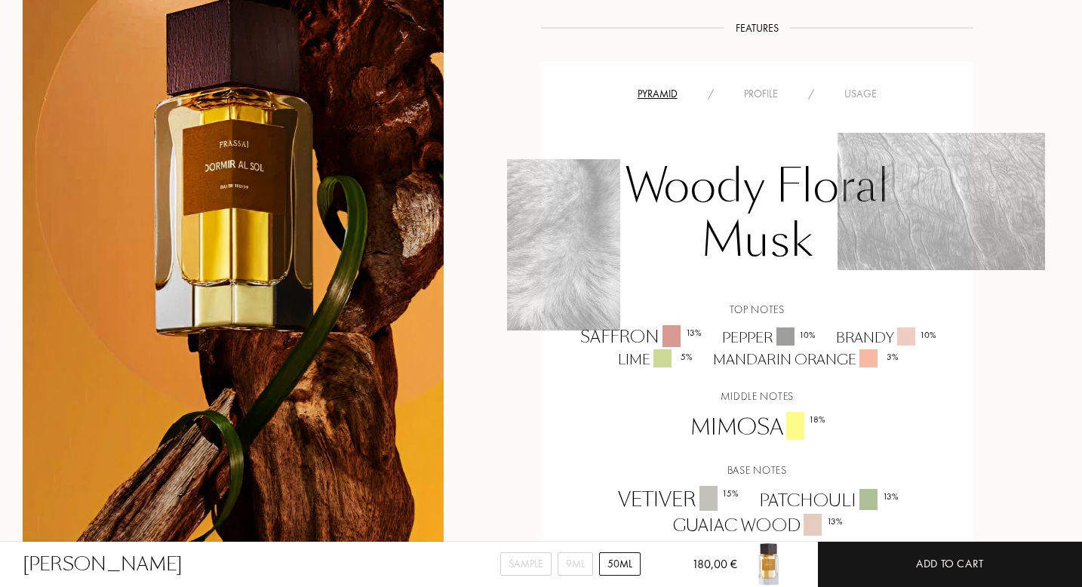
scroll to position [926, 0]
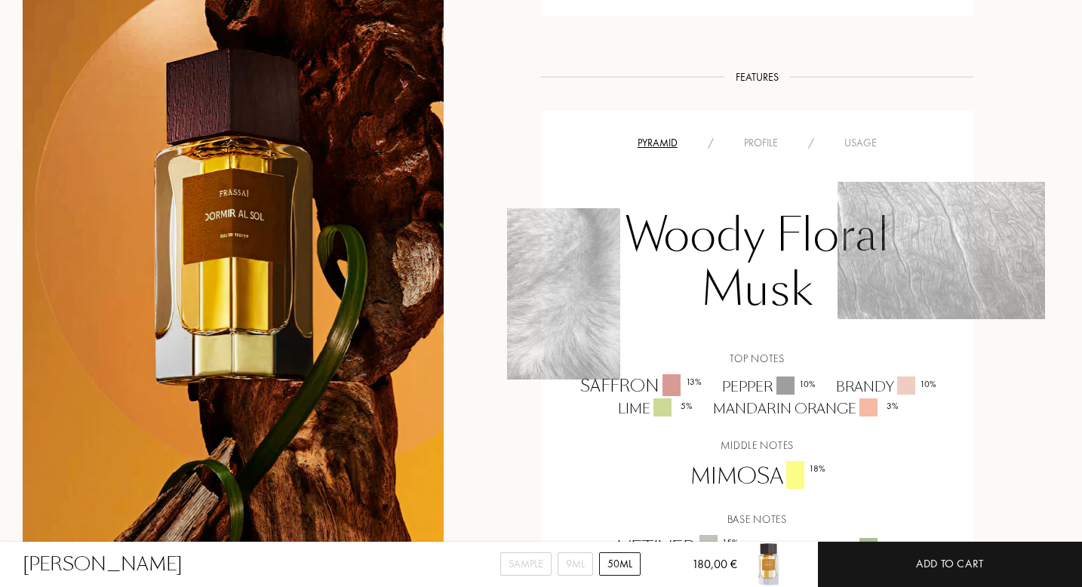
click at [757, 142] on div "Profile" at bounding box center [761, 143] width 64 height 16
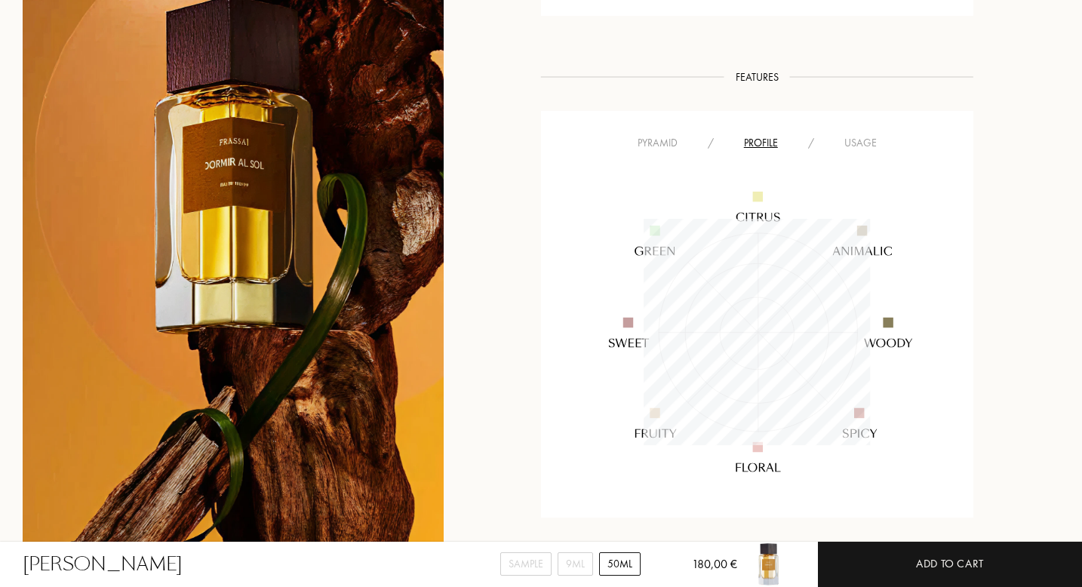
scroll to position [226, 226]
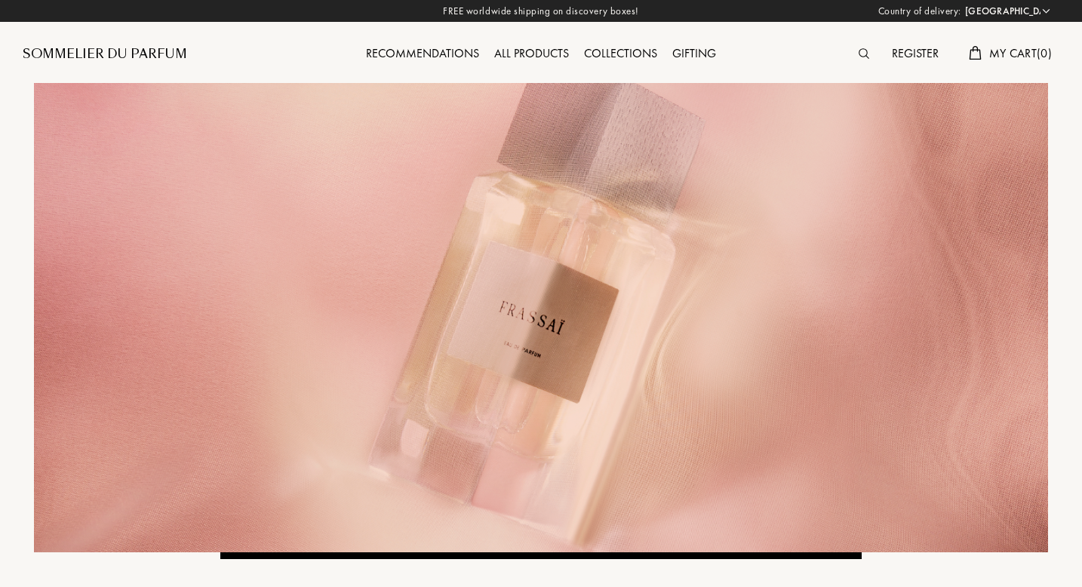
select select "ES"
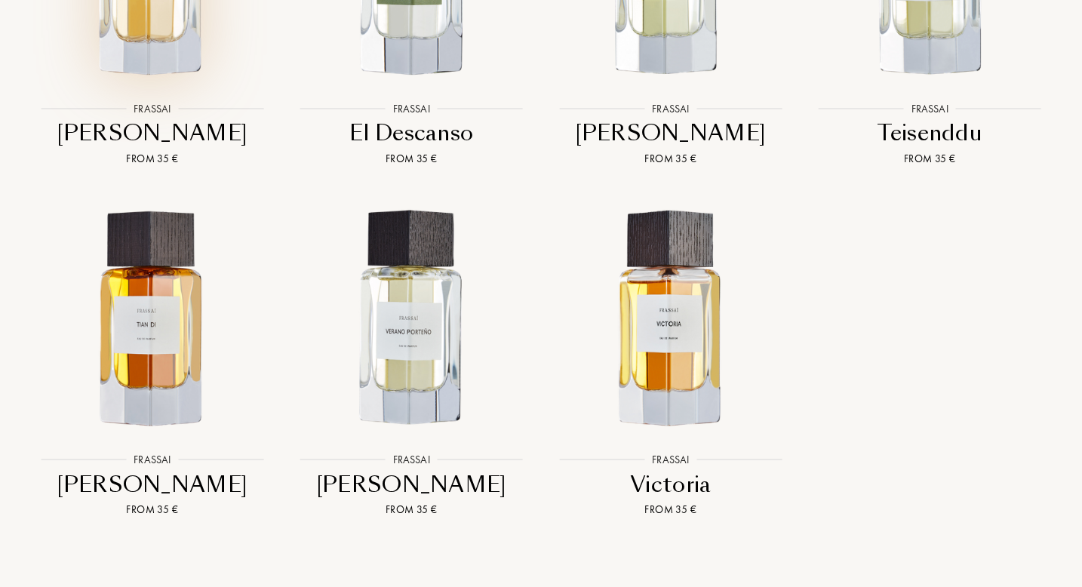
scroll to position [1866, 0]
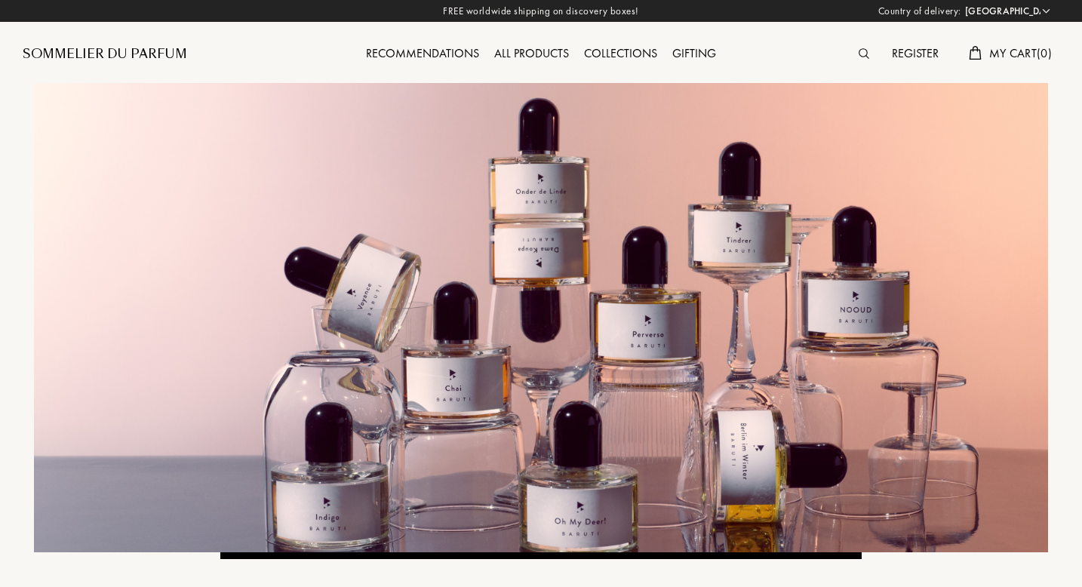
select select "ES"
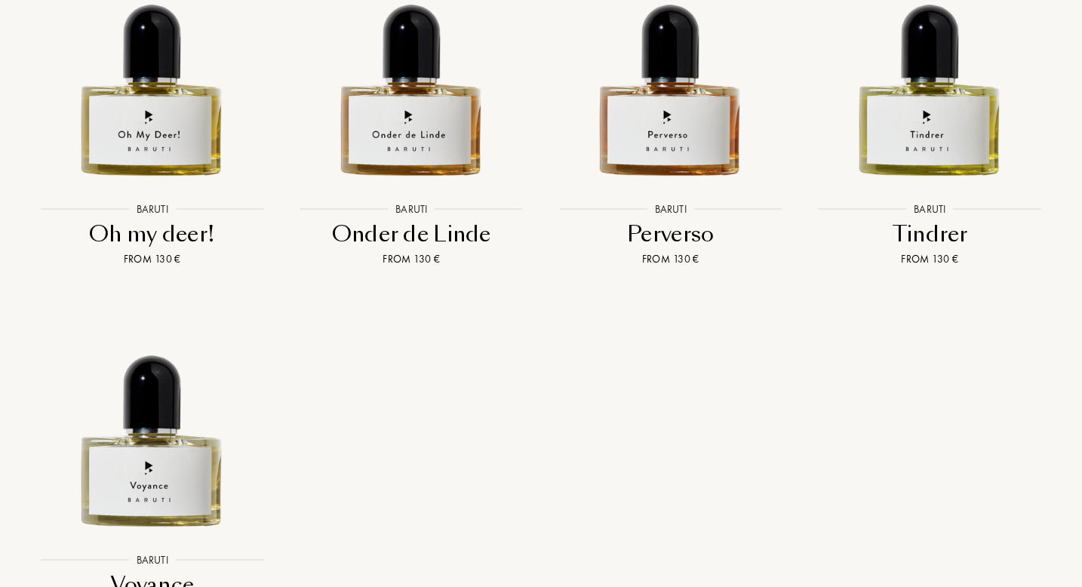
scroll to position [2556, 0]
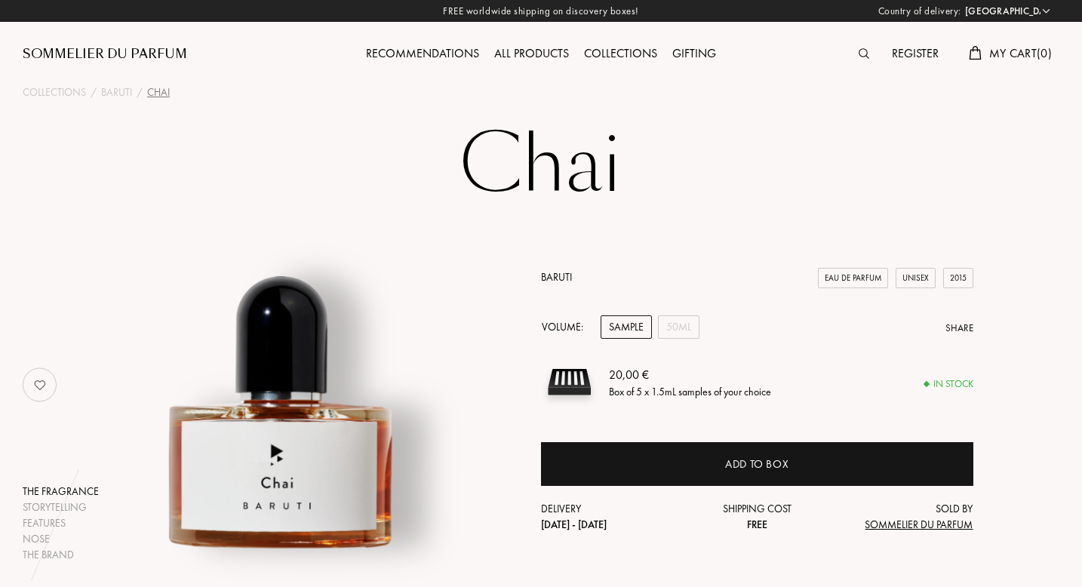
select select "ES"
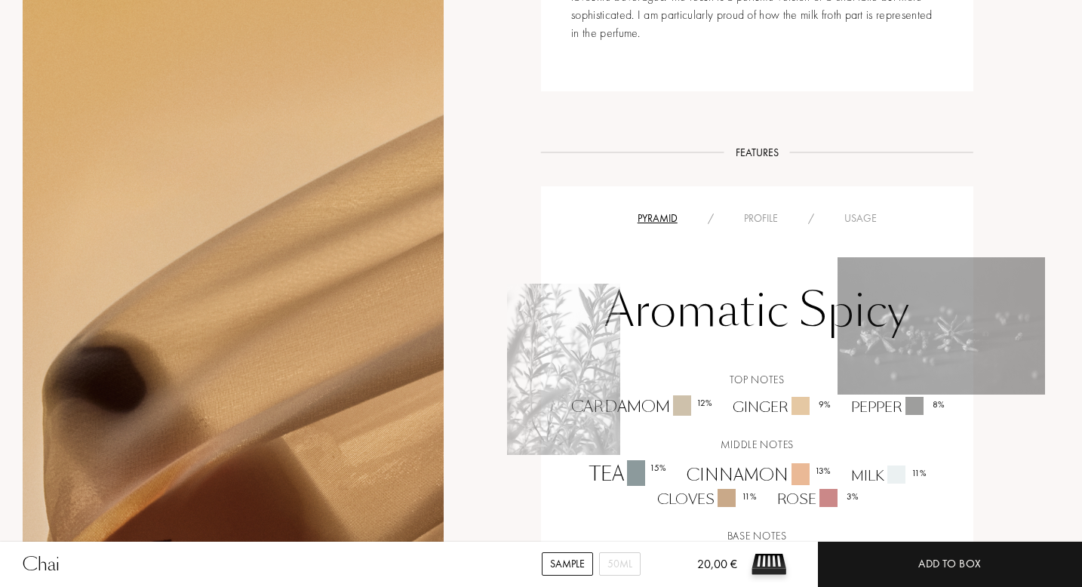
scroll to position [795, 0]
click at [764, 212] on div "Profile" at bounding box center [761, 220] width 64 height 16
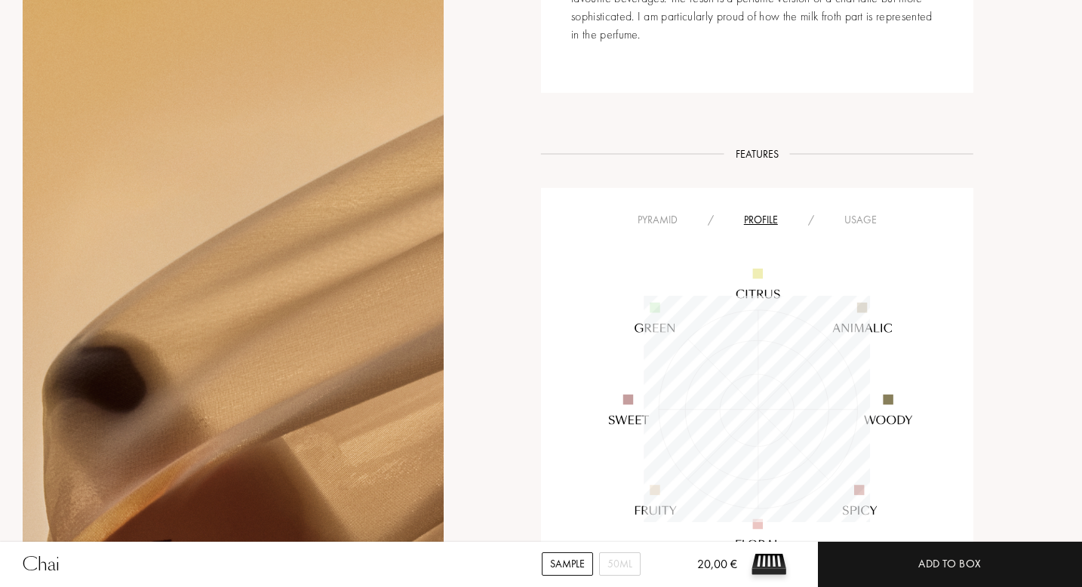
scroll to position [226, 226]
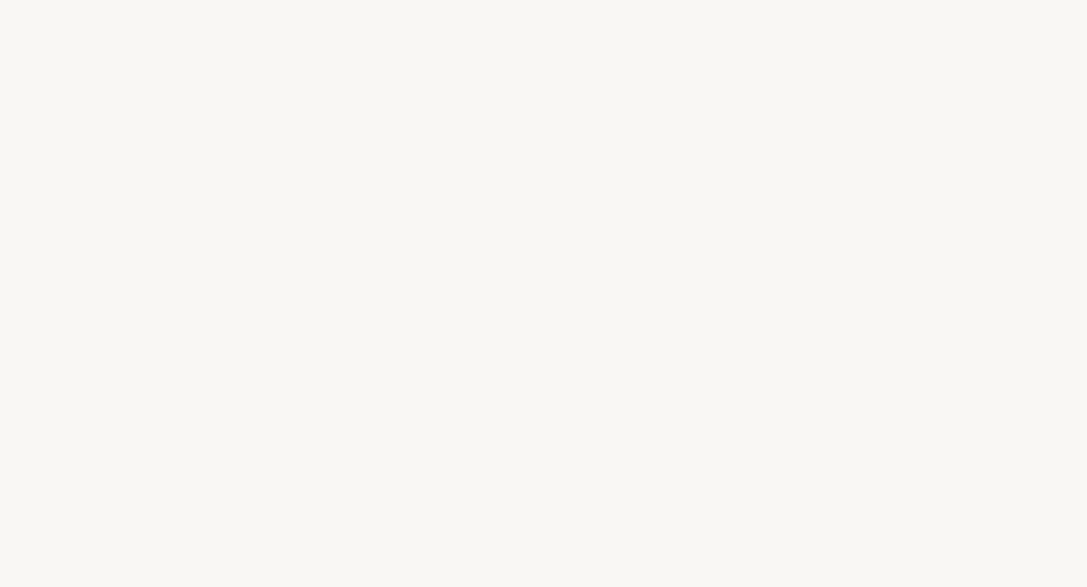
select select "ES"
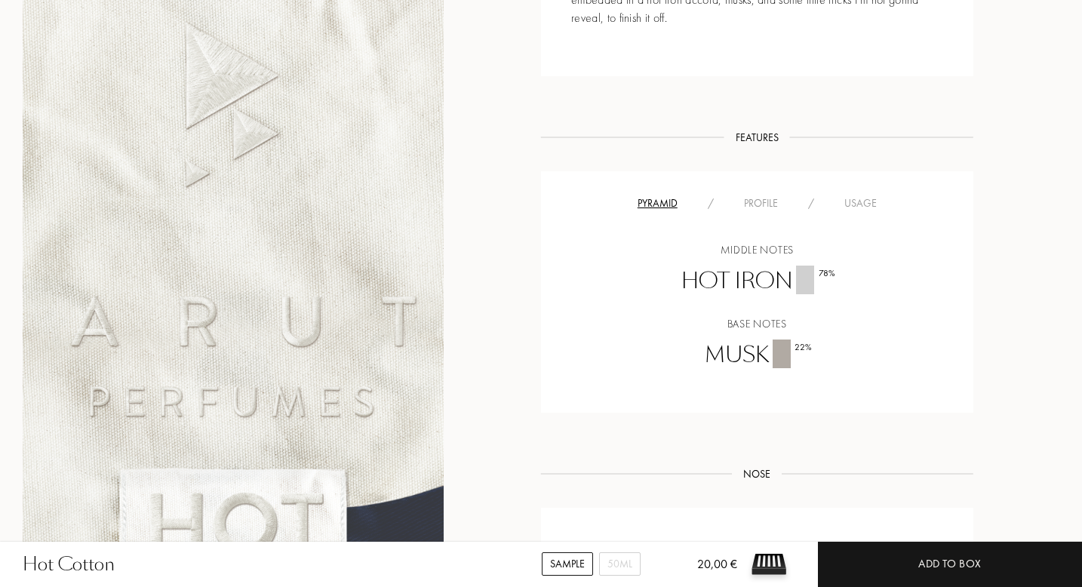
scroll to position [859, 0]
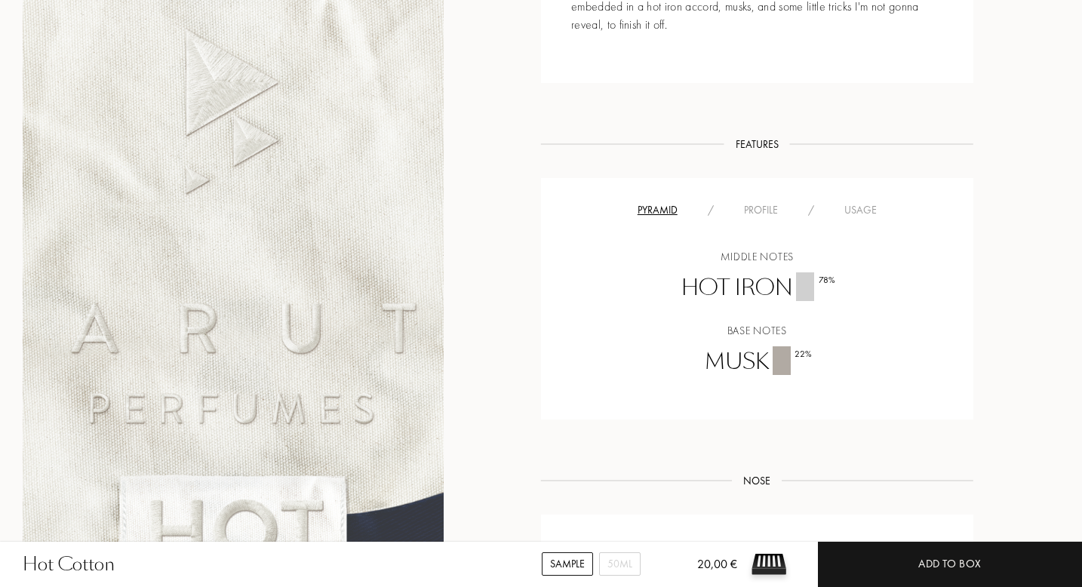
click at [760, 207] on div "Profile" at bounding box center [761, 210] width 64 height 16
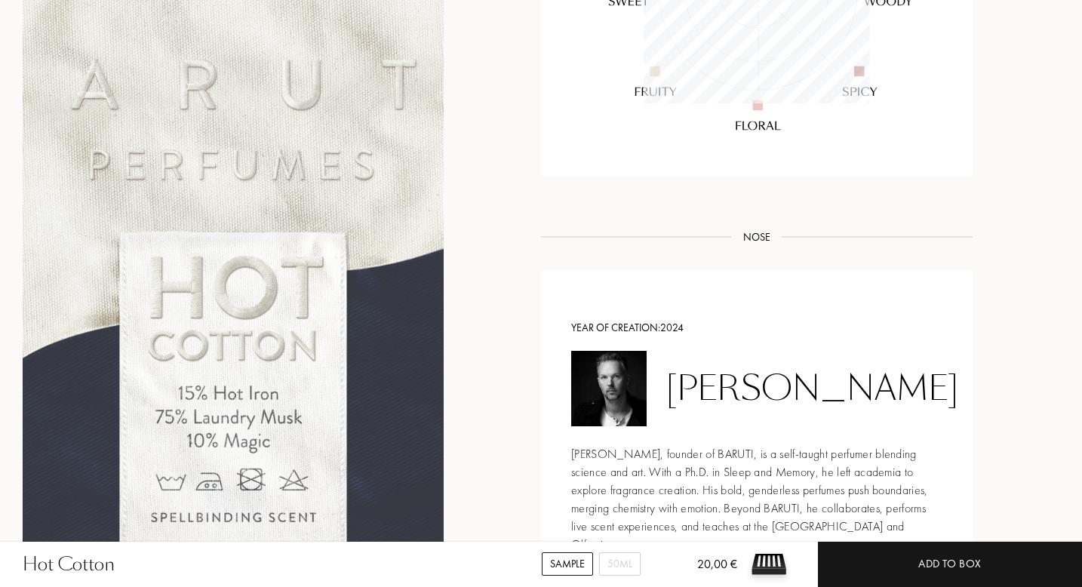
scroll to position [1436, 0]
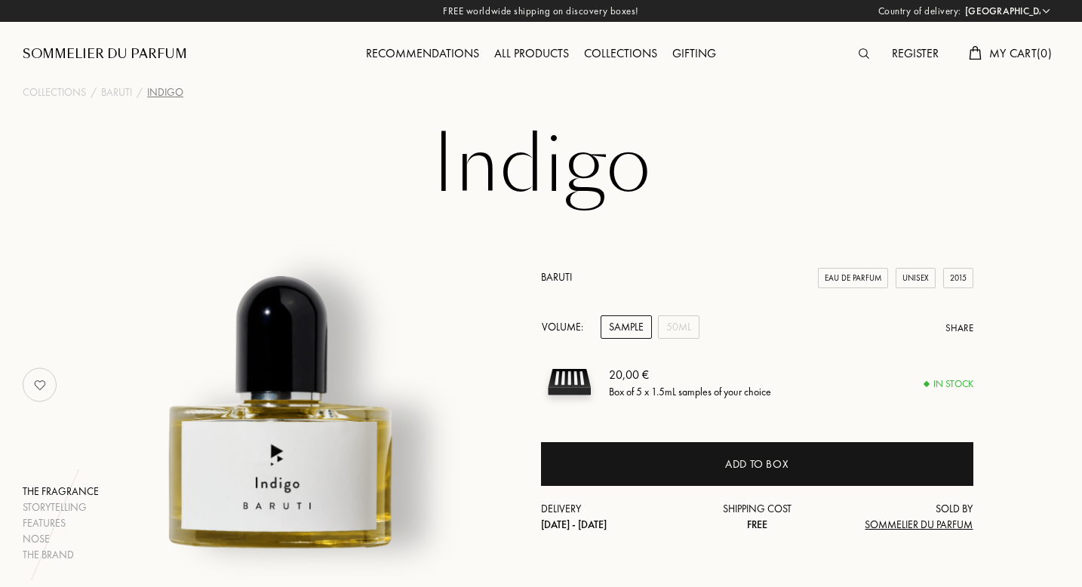
select select "ES"
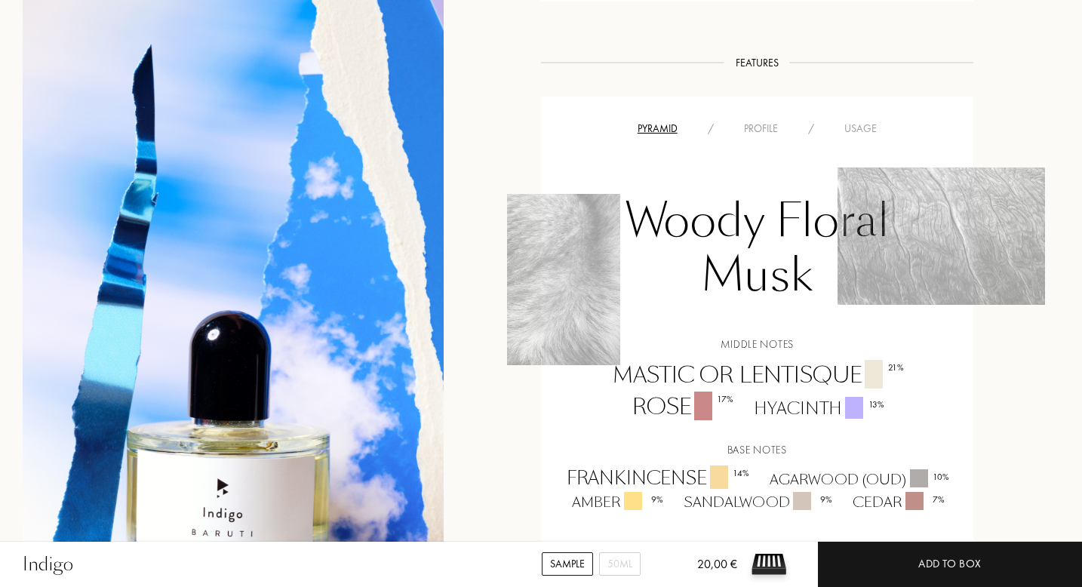
scroll to position [960, 0]
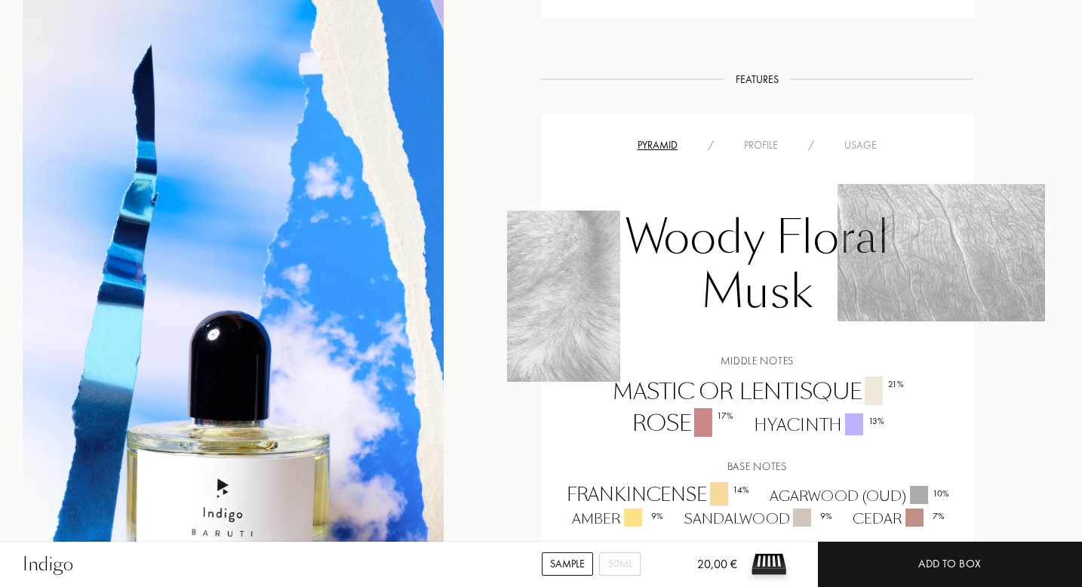
click at [764, 139] on div "Profile" at bounding box center [761, 145] width 64 height 16
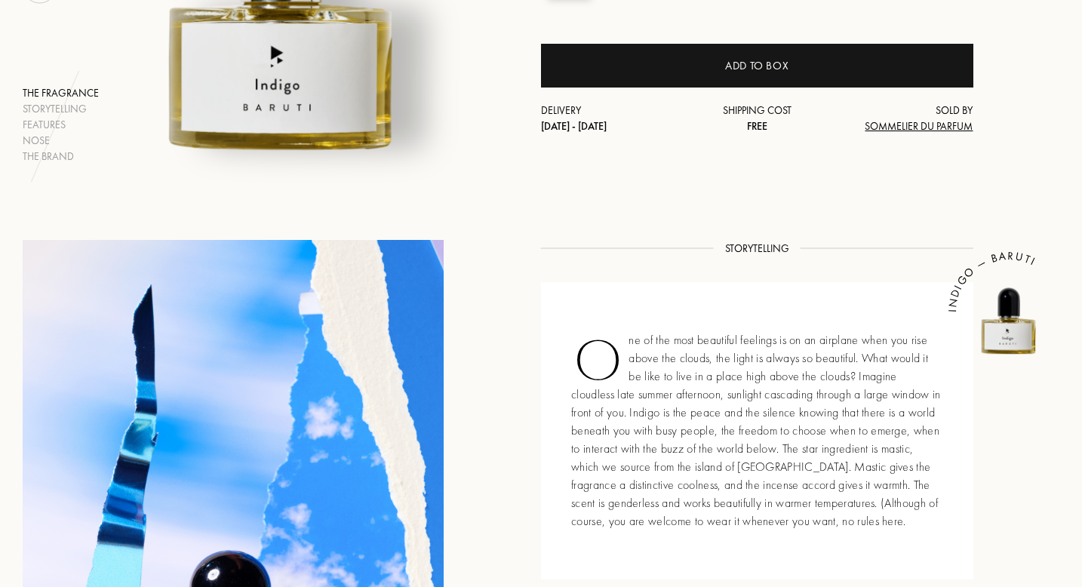
scroll to position [391, 0]
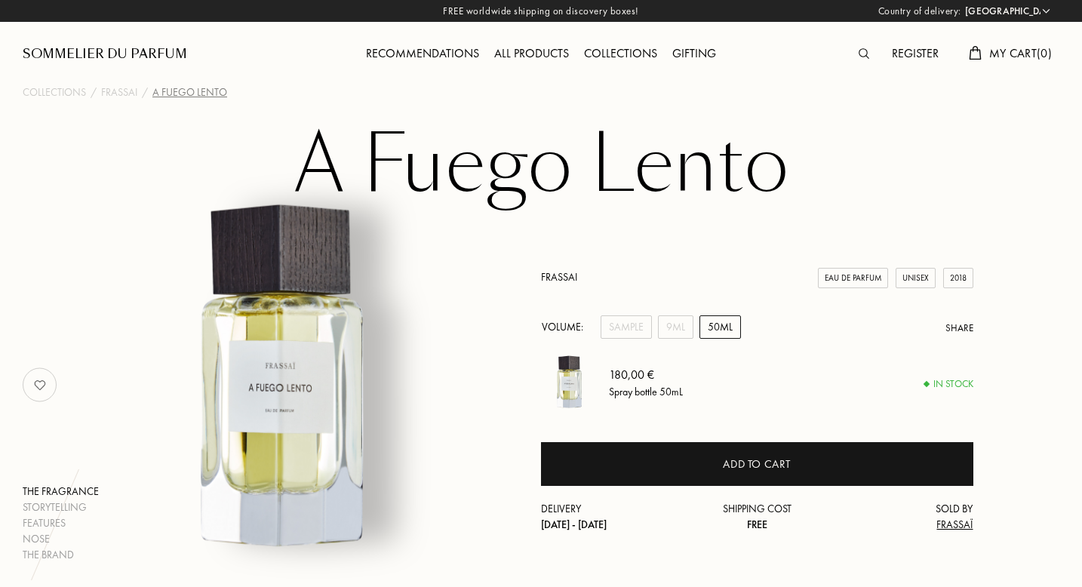
select select "ES"
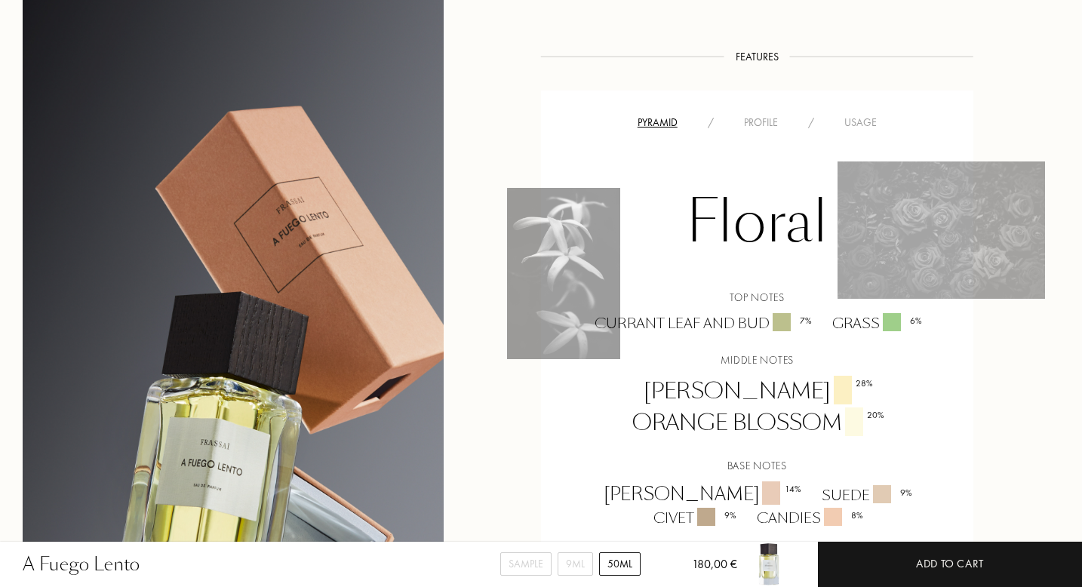
scroll to position [924, 0]
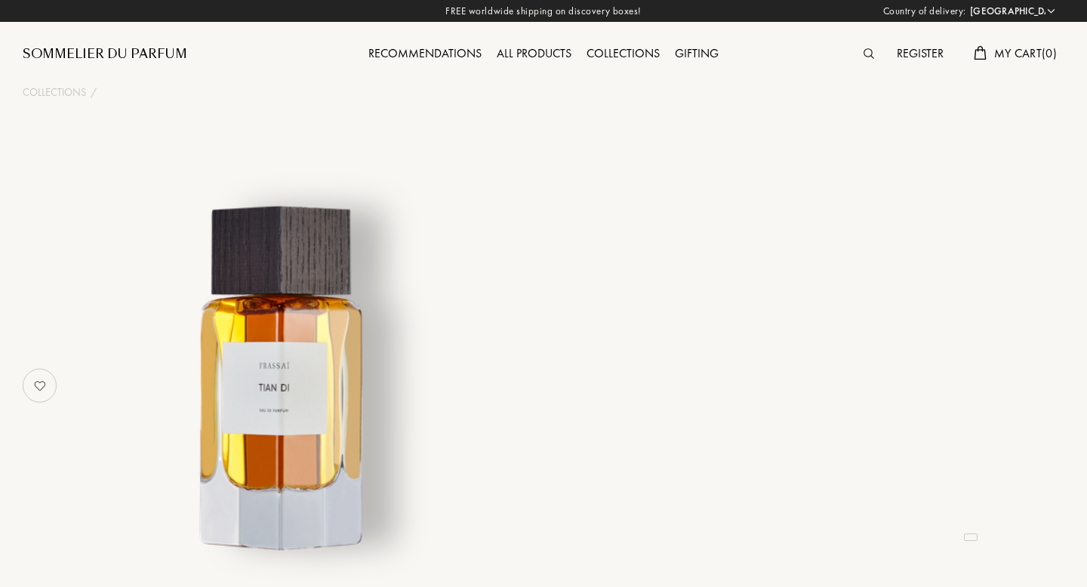
select select "ES"
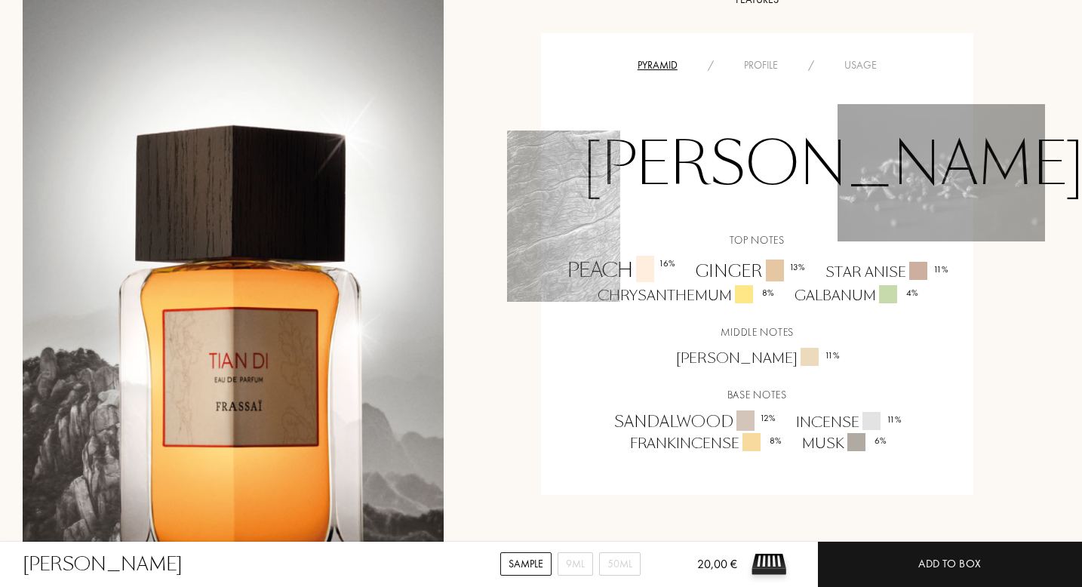
scroll to position [1033, 0]
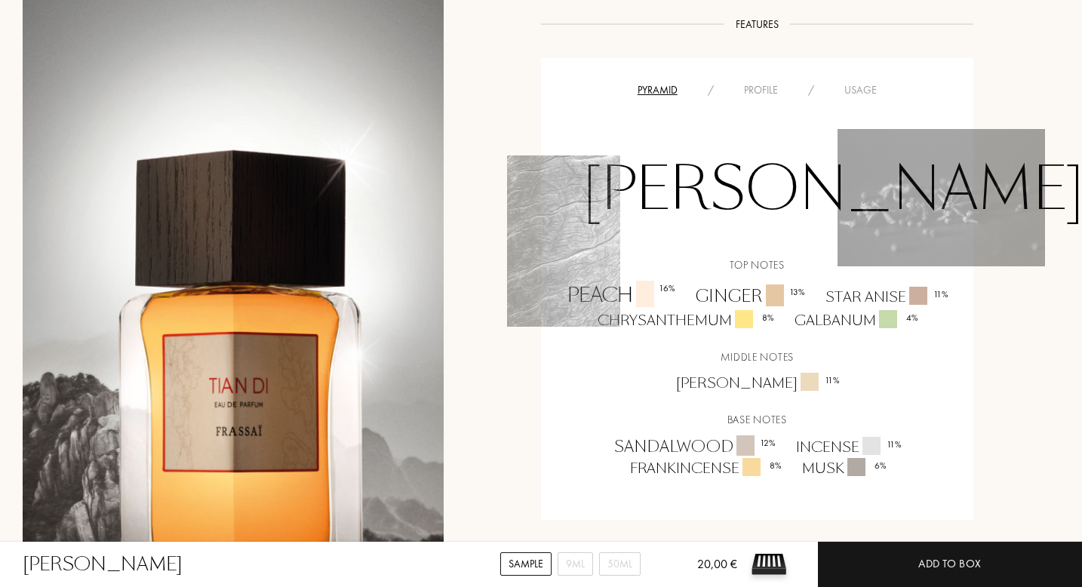
click at [768, 82] on div "Profile" at bounding box center [761, 90] width 64 height 16
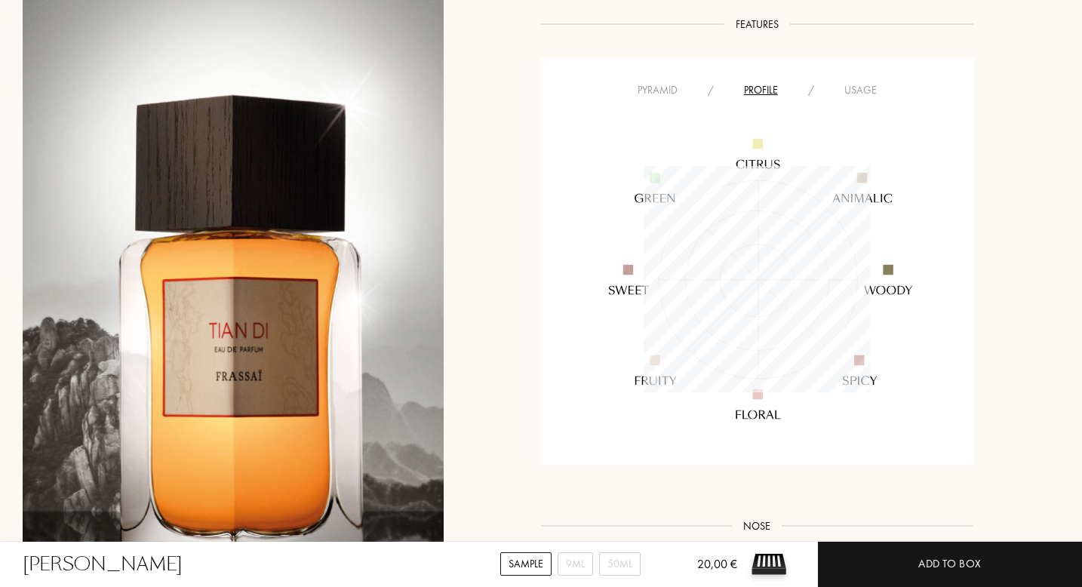
scroll to position [226, 226]
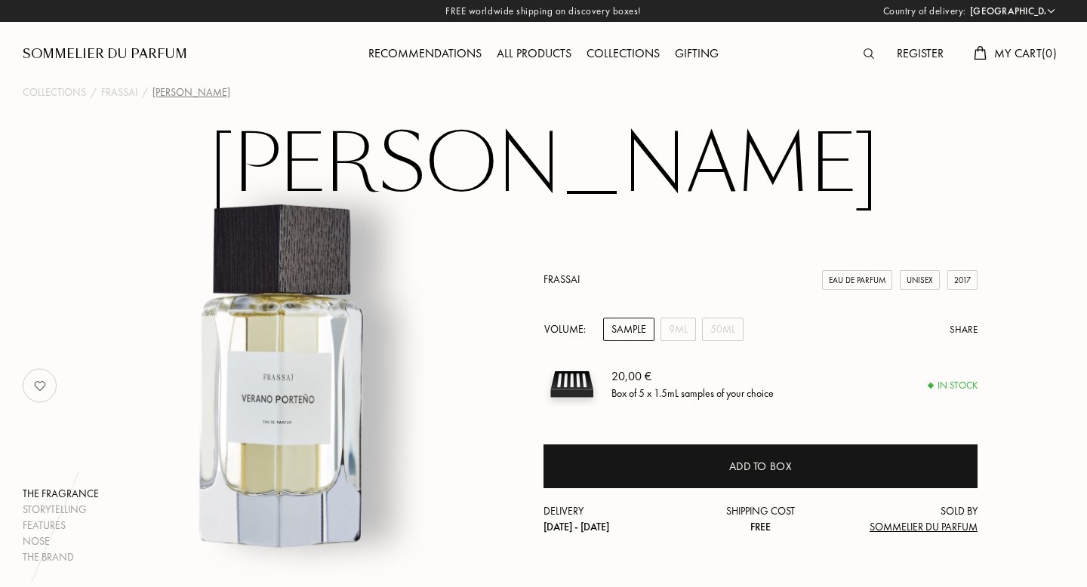
select select "ES"
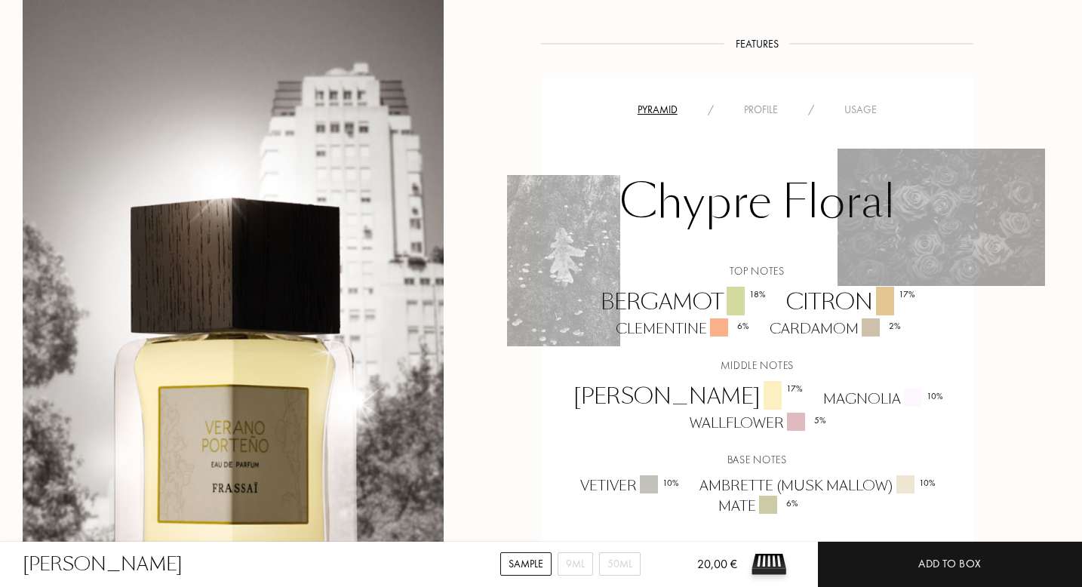
scroll to position [974, 0]
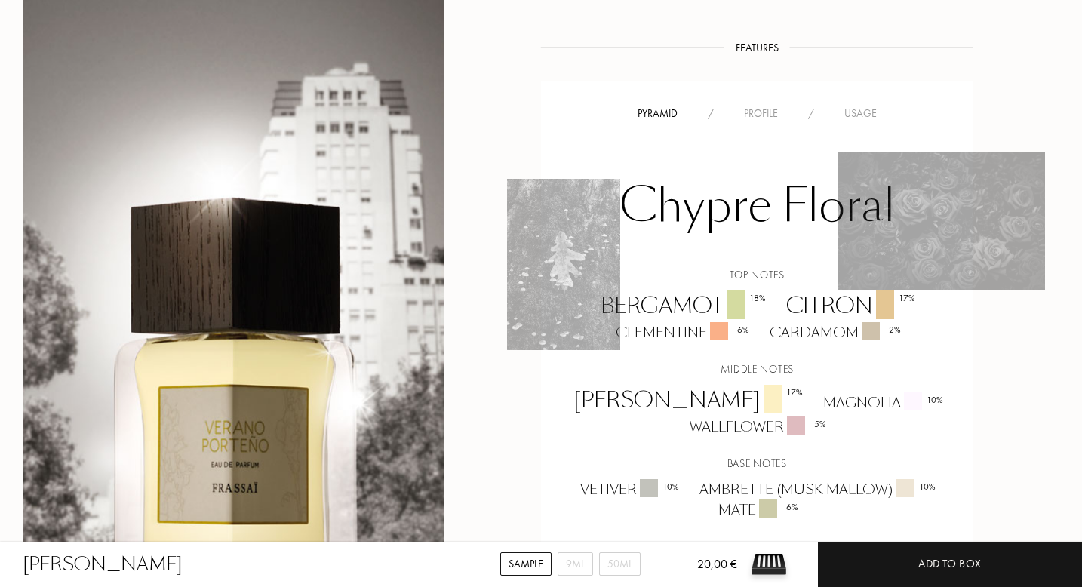
click at [758, 106] on div "Profile" at bounding box center [761, 114] width 64 height 16
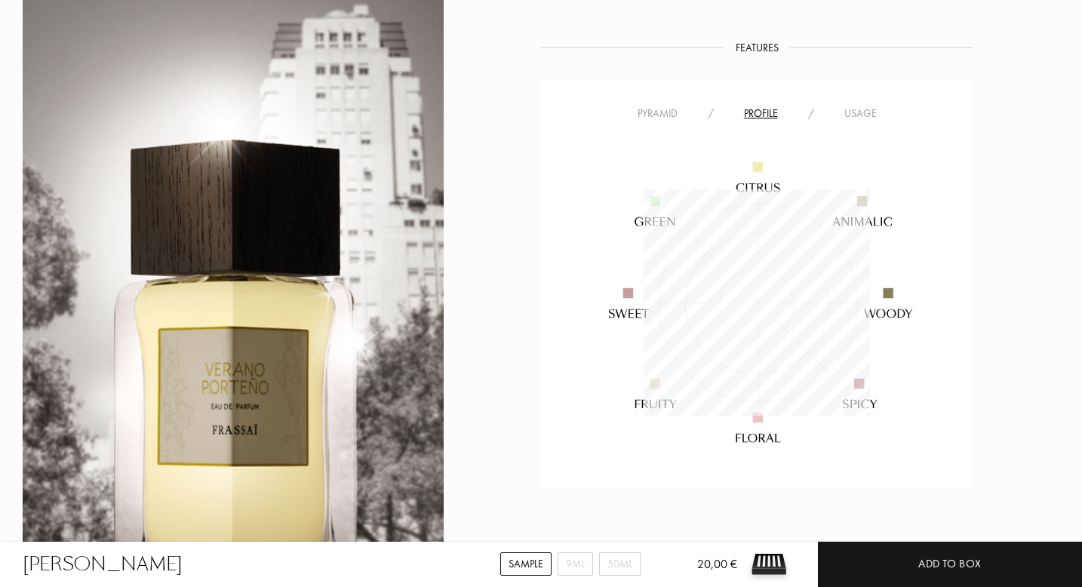
scroll to position [226, 226]
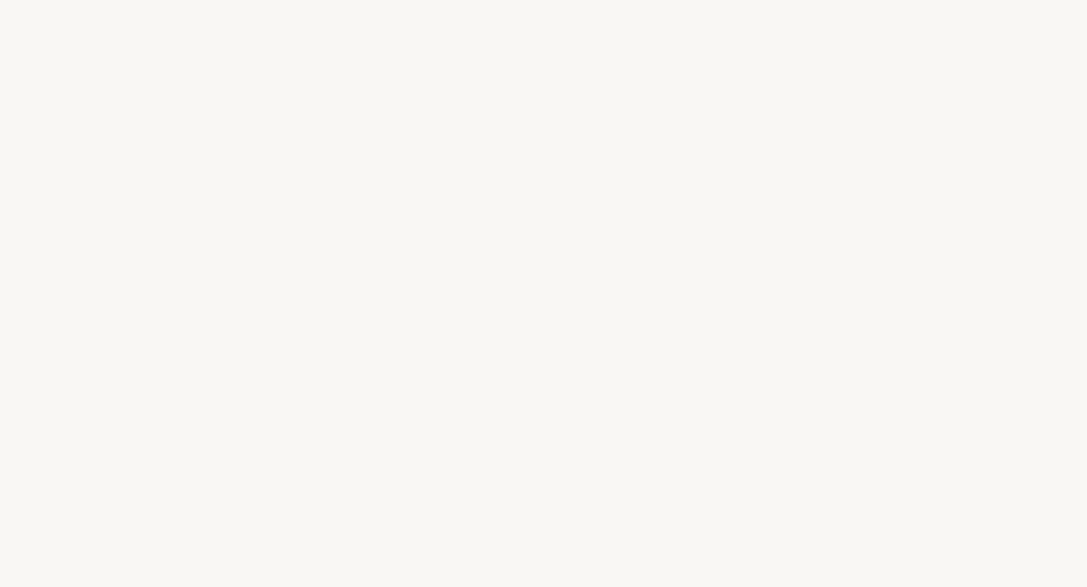
select select "ES"
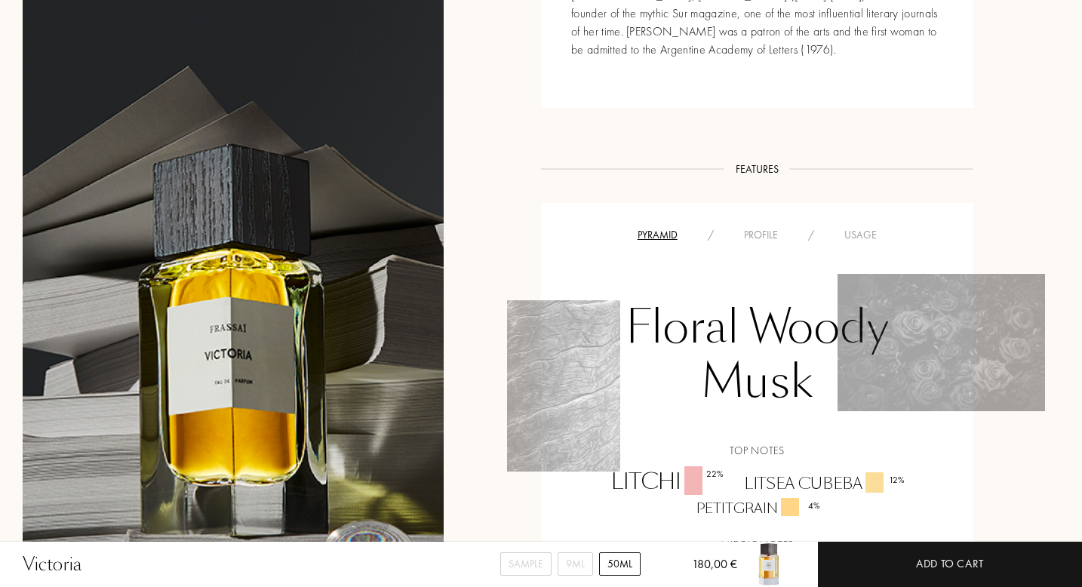
scroll to position [912, 0]
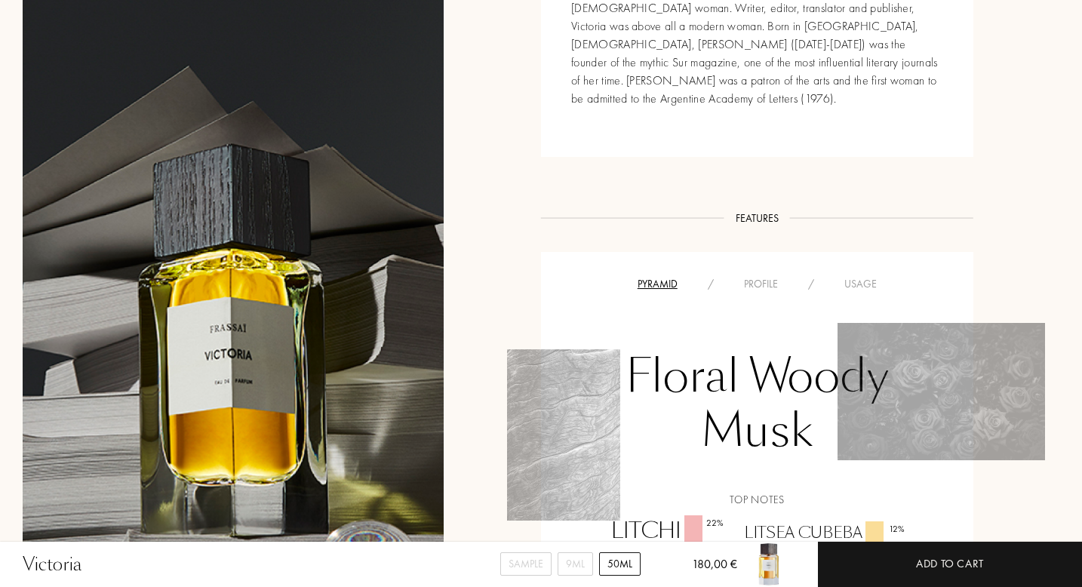
click at [761, 276] on div "Profile" at bounding box center [761, 284] width 64 height 16
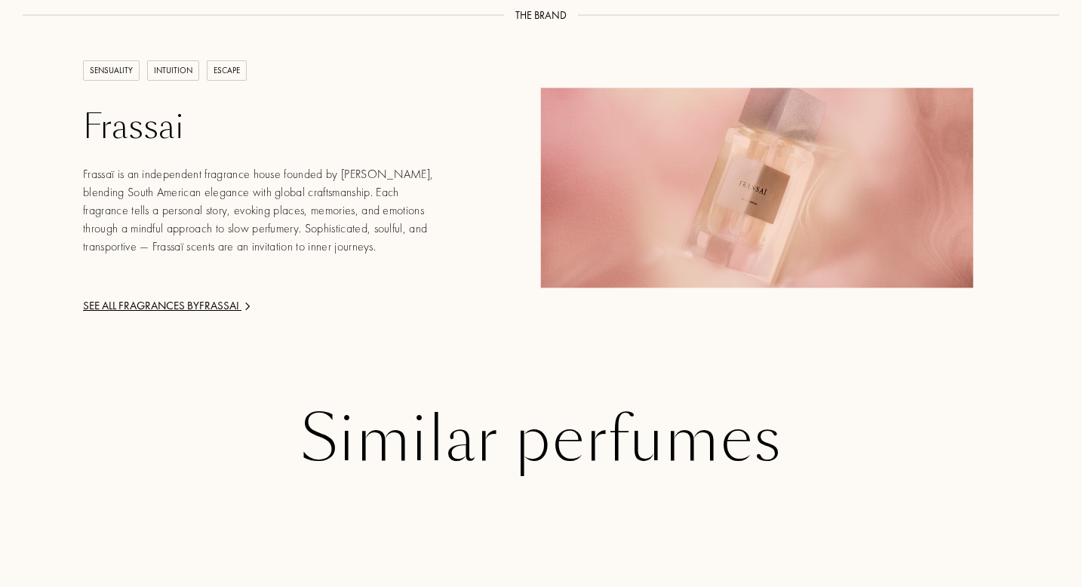
scroll to position [2121, 0]
